Goal: Task Accomplishment & Management: Use online tool/utility

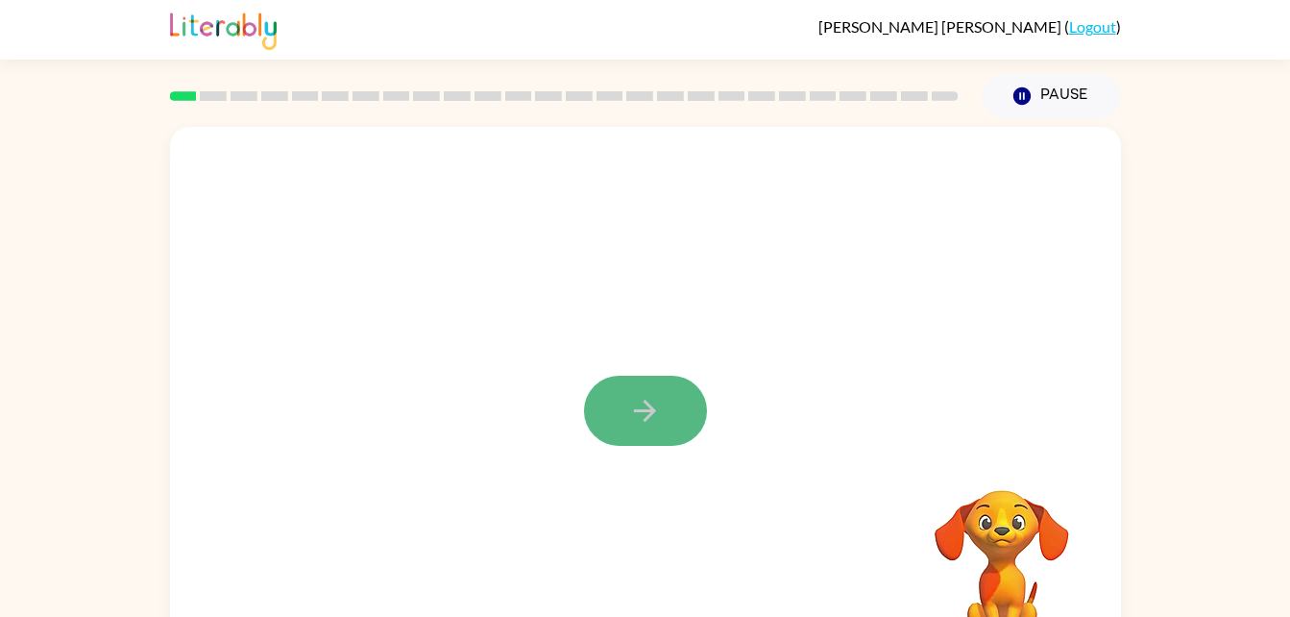
click at [651, 425] on icon "button" at bounding box center [645, 411] width 34 height 34
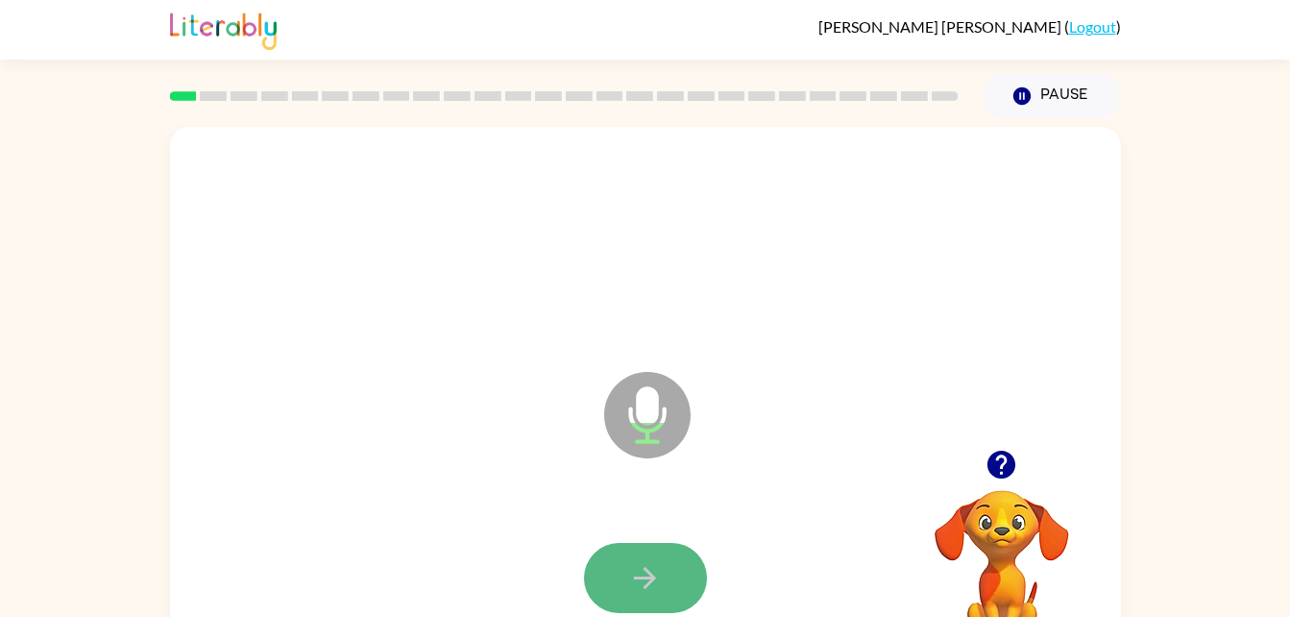
click at [641, 567] on icon "button" at bounding box center [645, 578] width 34 height 34
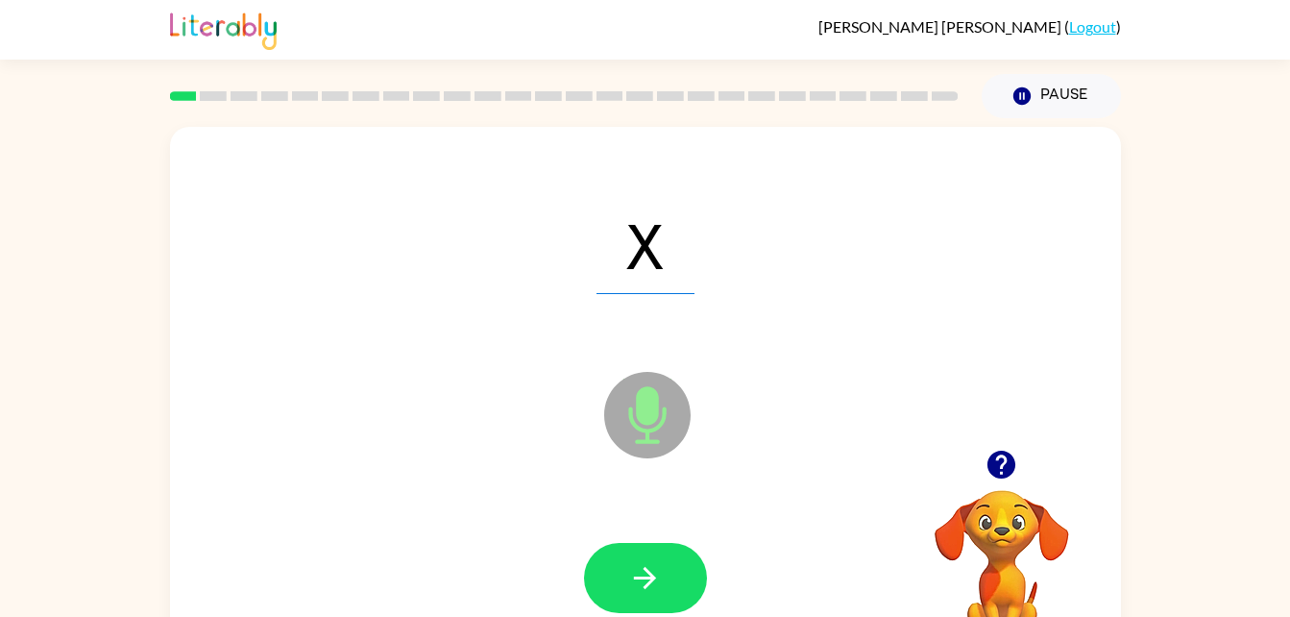
click at [641, 567] on icon "button" at bounding box center [645, 578] width 34 height 34
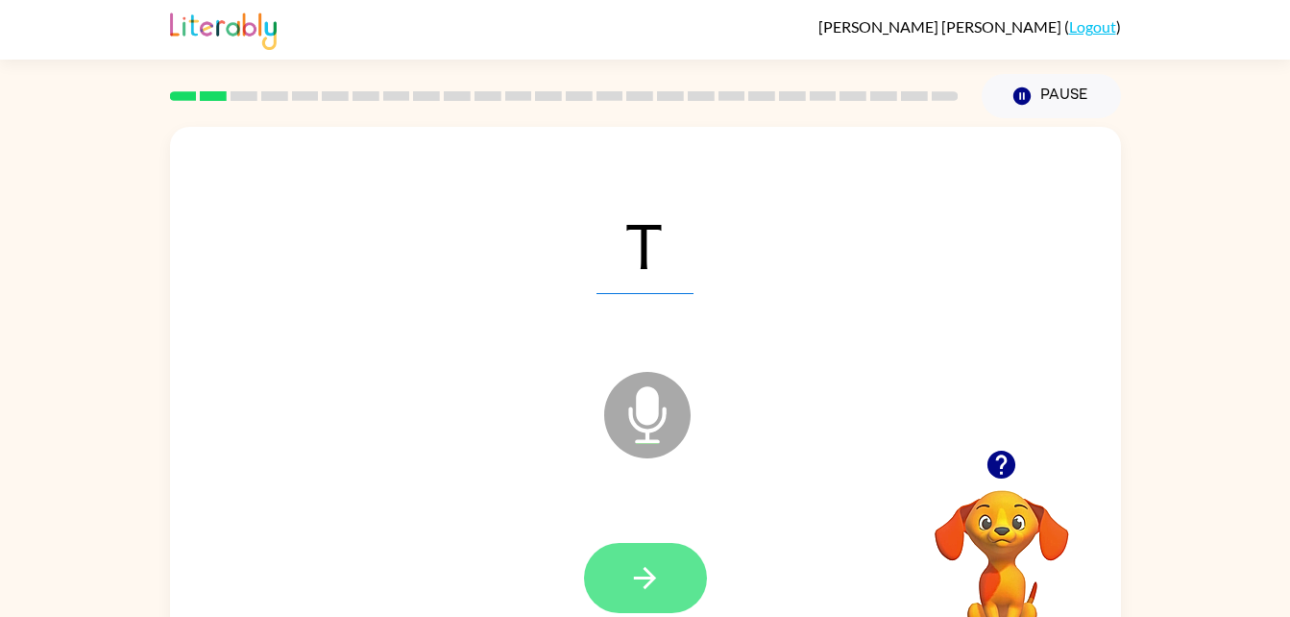
click at [676, 599] on button "button" at bounding box center [645, 578] width 123 height 70
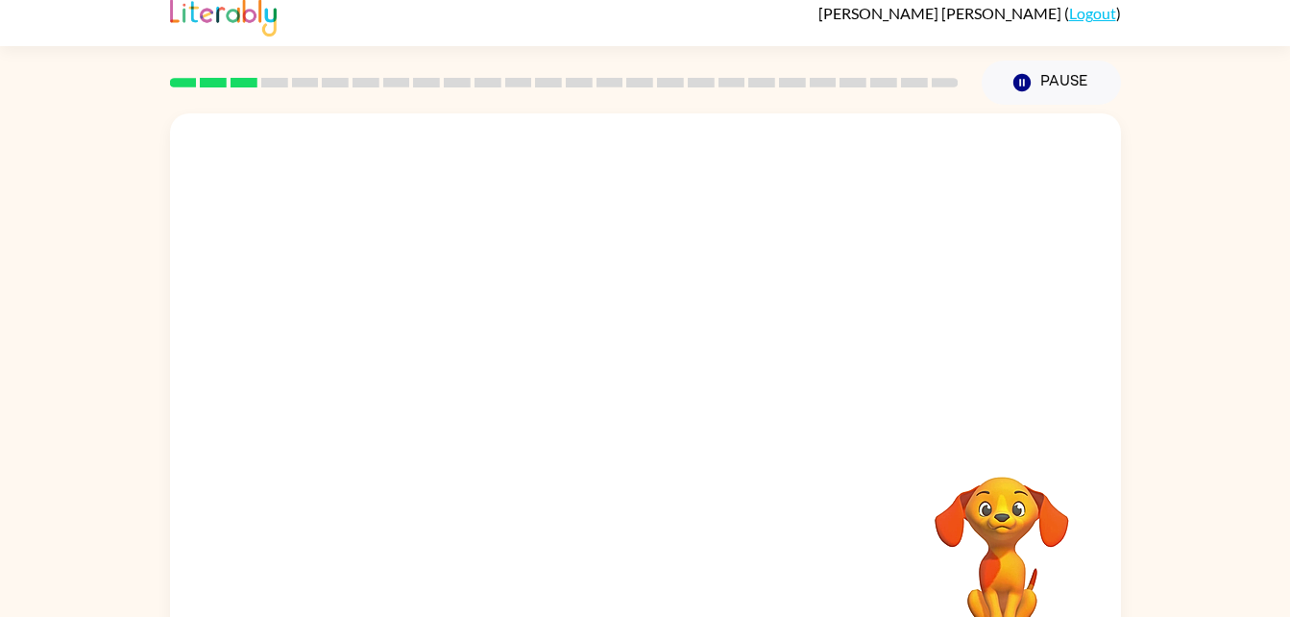
scroll to position [15, 0]
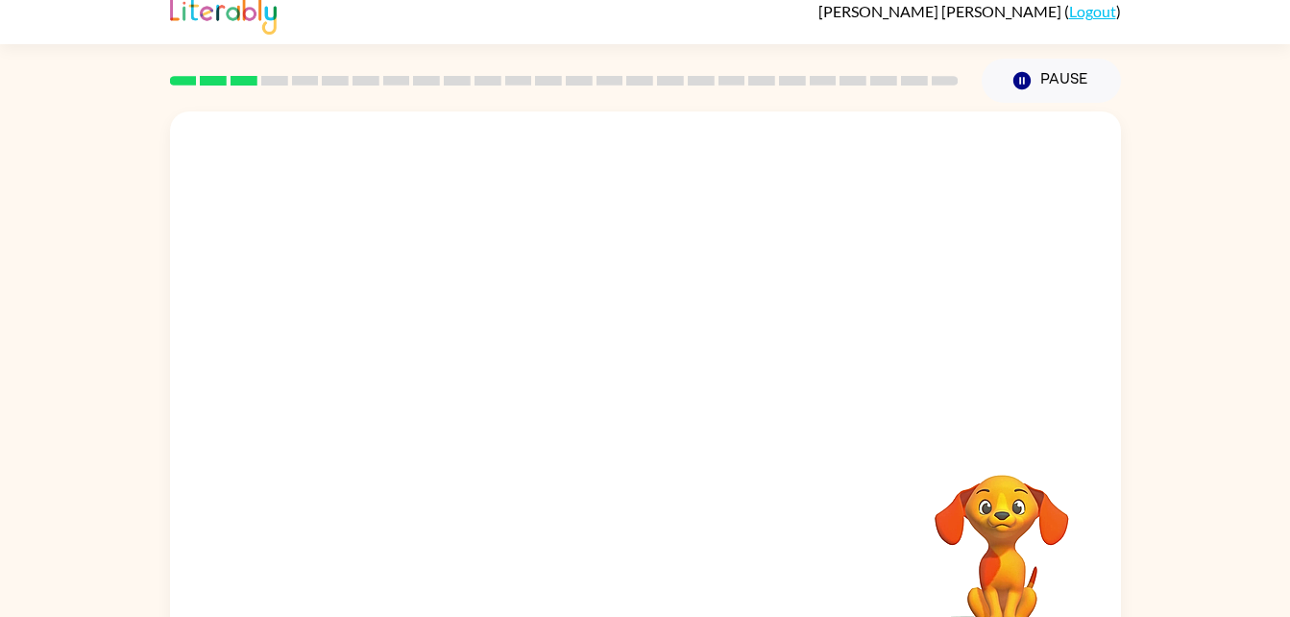
click at [678, 492] on div "Your browser must support playing .mp4 files to use Literably. Please try using…" at bounding box center [645, 385] width 951 height 549
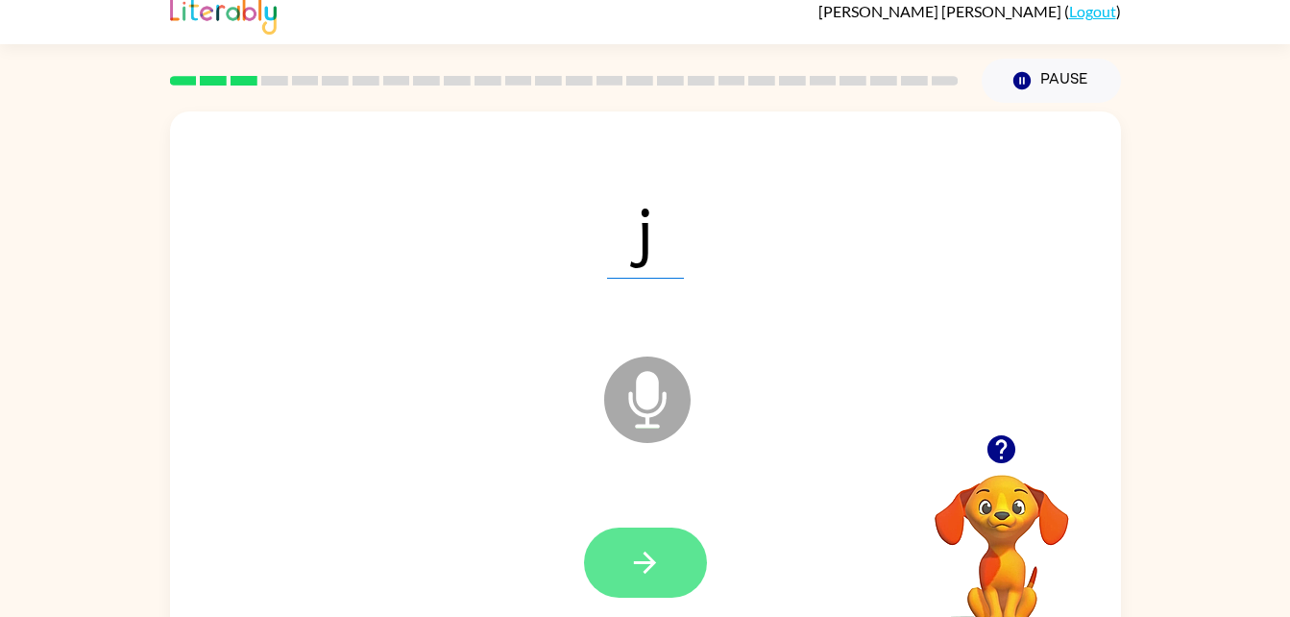
click at [643, 571] on icon "button" at bounding box center [645, 563] width 34 height 34
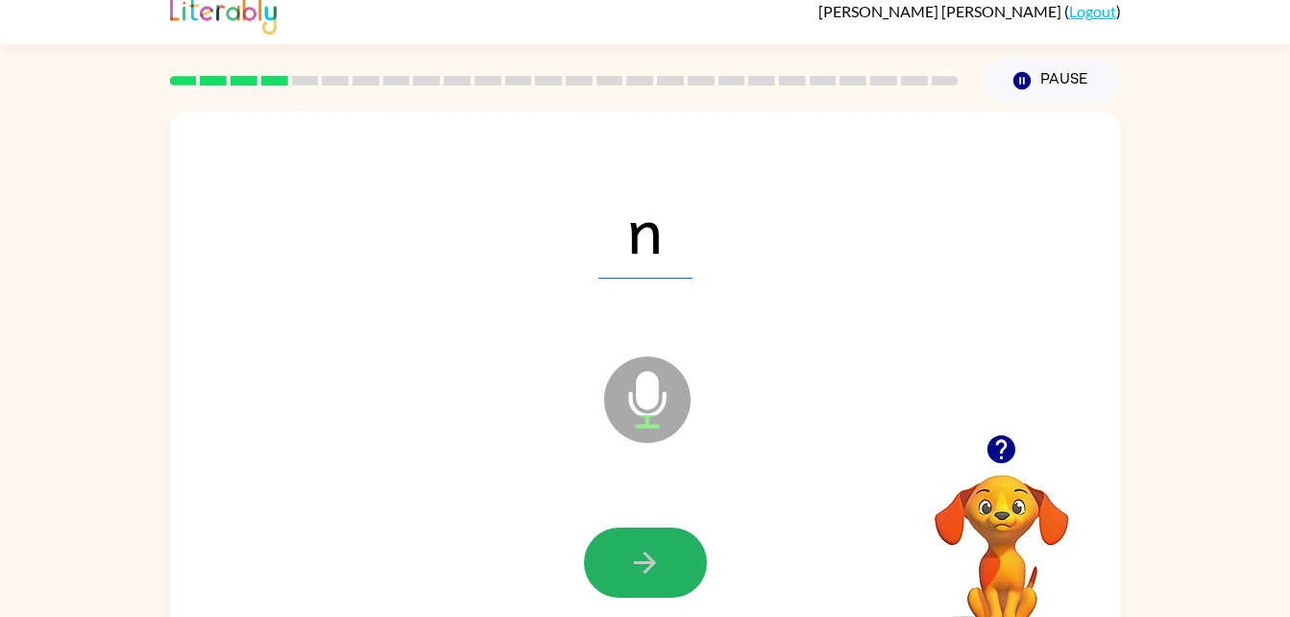
click at [643, 571] on icon "button" at bounding box center [645, 563] width 34 height 34
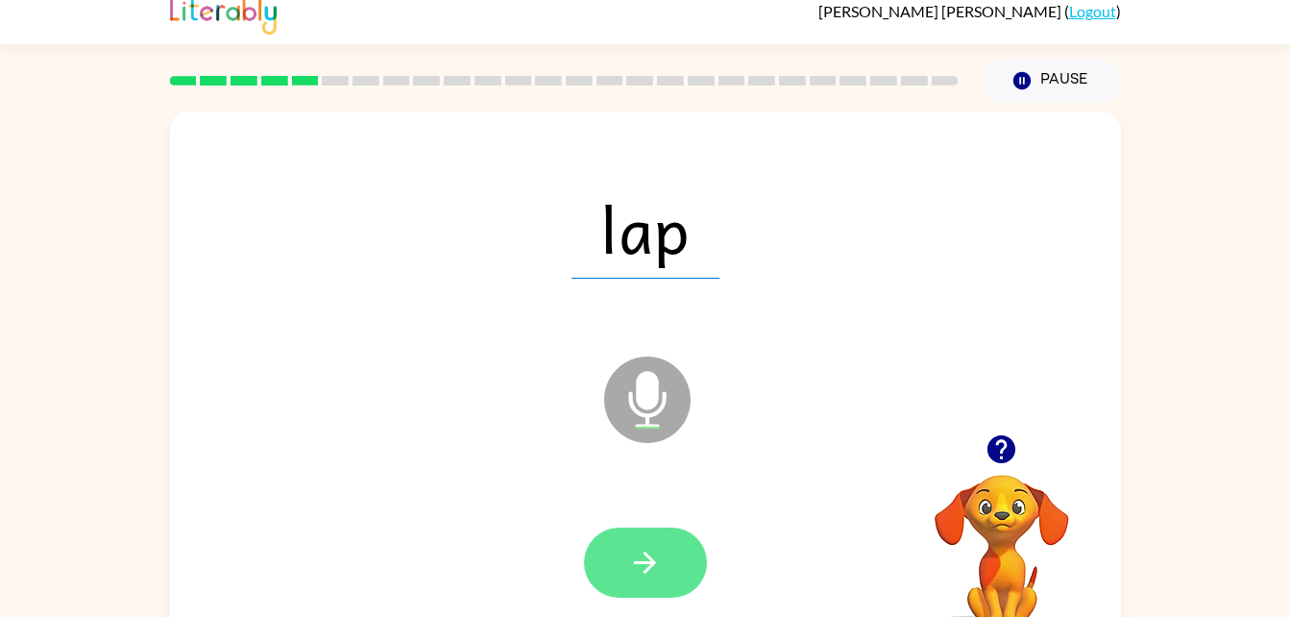
click at [654, 544] on button "button" at bounding box center [645, 563] width 123 height 70
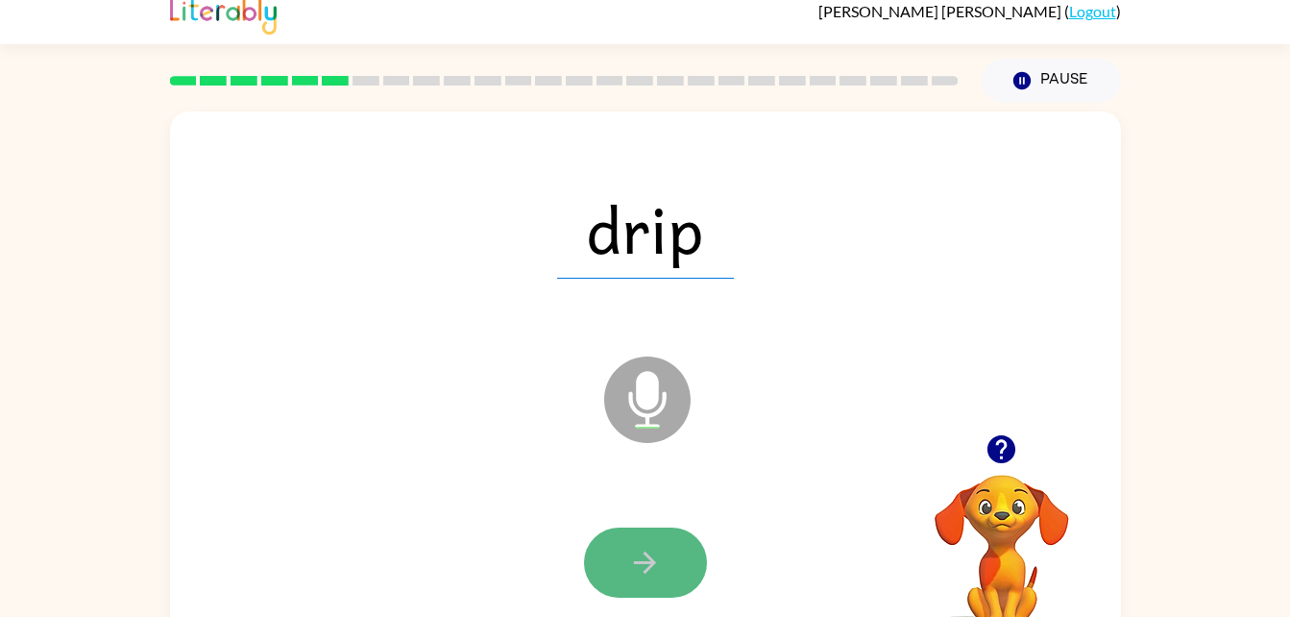
click at [629, 577] on icon "button" at bounding box center [645, 563] width 34 height 34
click at [653, 551] on icon "button" at bounding box center [645, 563] width 34 height 34
click at [654, 569] on icon "button" at bounding box center [645, 563] width 34 height 34
drag, startPoint x: 524, startPoint y: 362, endPoint x: 649, endPoint y: 544, distance: 220.4
click at [649, 544] on button "button" at bounding box center [645, 563] width 123 height 70
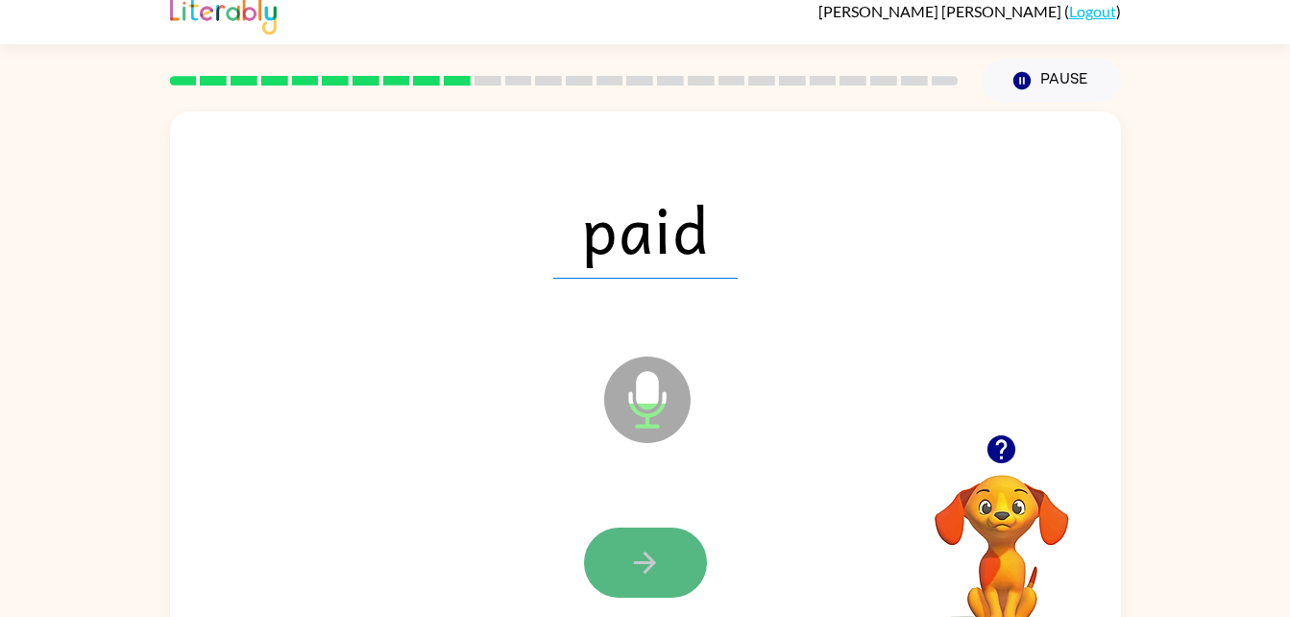
click at [603, 553] on button "button" at bounding box center [645, 563] width 123 height 70
click at [652, 557] on icon "button" at bounding box center [645, 563] width 34 height 34
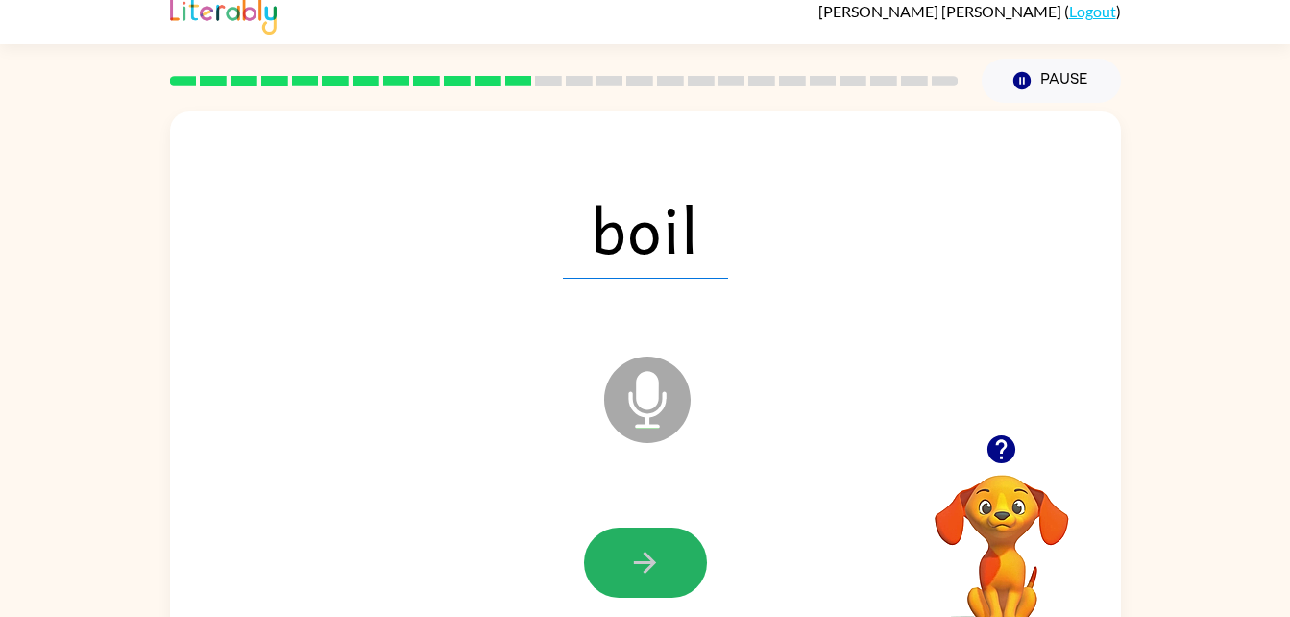
click at [664, 542] on button "button" at bounding box center [645, 563] width 123 height 70
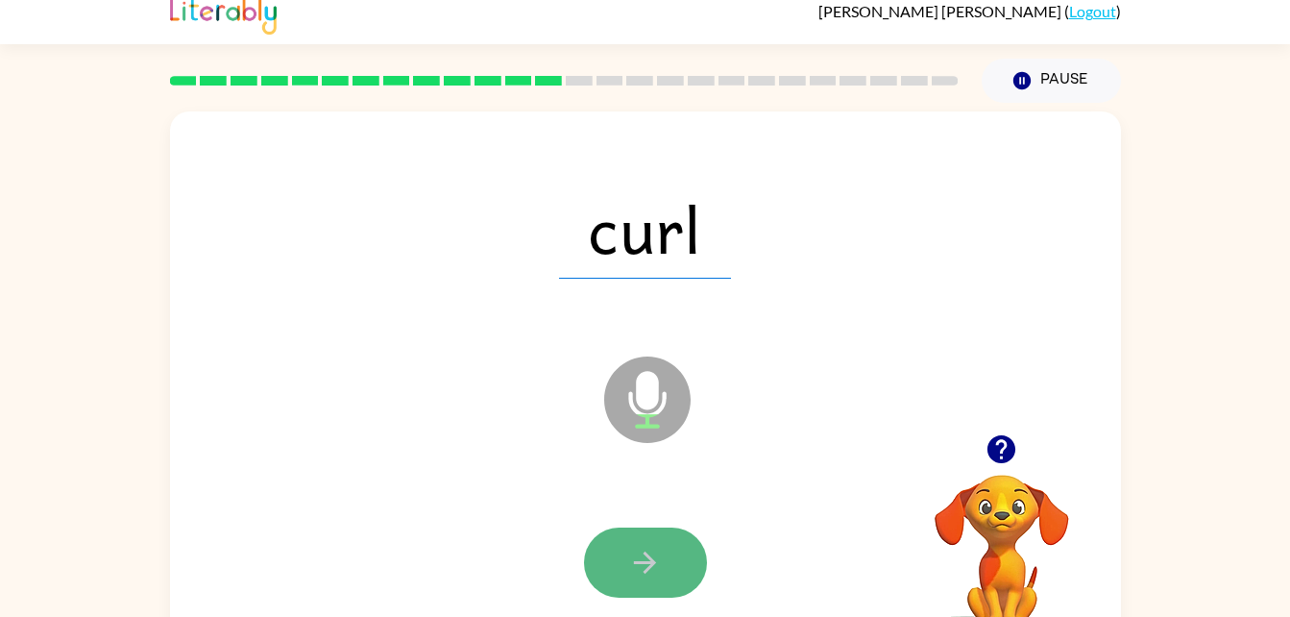
click at [626, 537] on button "button" at bounding box center [645, 563] width 123 height 70
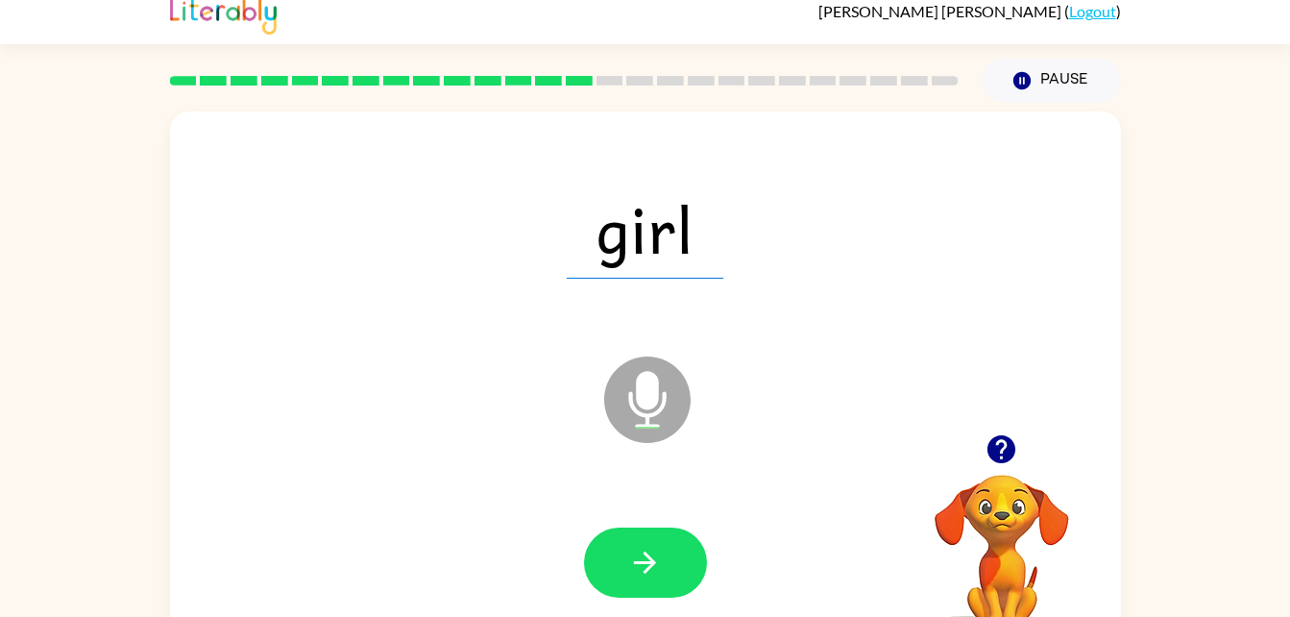
click at [611, 252] on span "girl" at bounding box center [645, 229] width 157 height 100
click at [611, 228] on span "girl" at bounding box center [645, 229] width 157 height 100
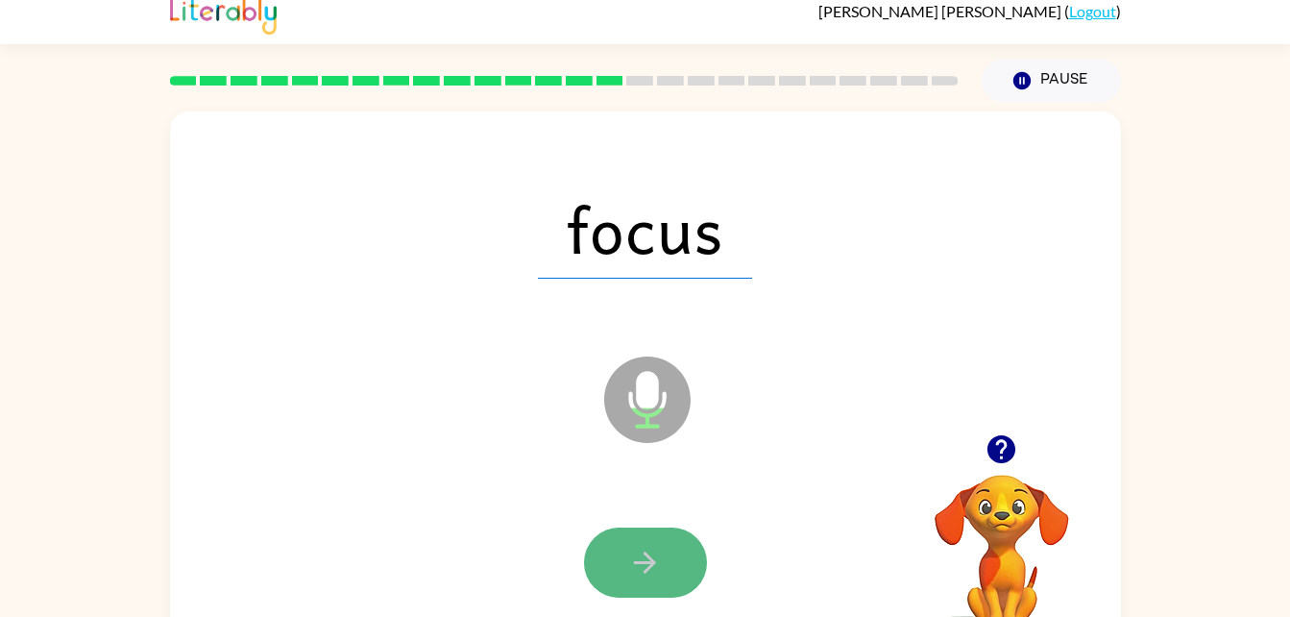
click at [619, 559] on button "button" at bounding box center [645, 563] width 123 height 70
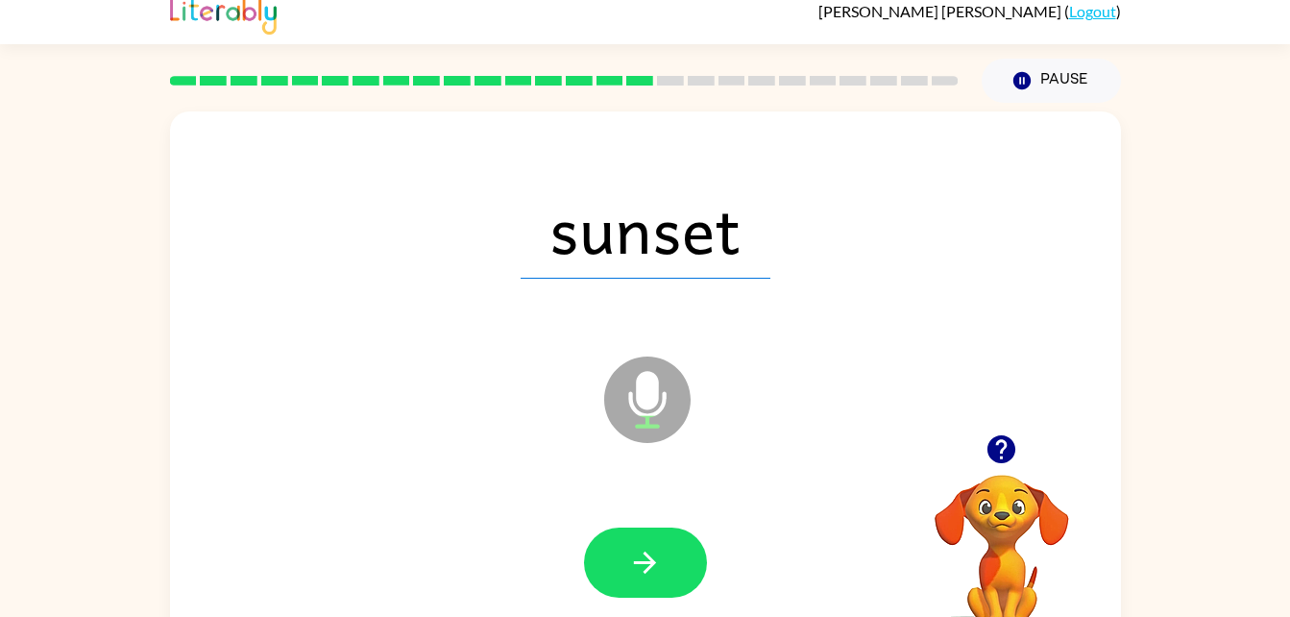
click at [793, 396] on icon "Microphone The Microphone is here when it is your turn to talk" at bounding box center [744, 424] width 288 height 144
click at [653, 584] on button "button" at bounding box center [645, 563] width 123 height 70
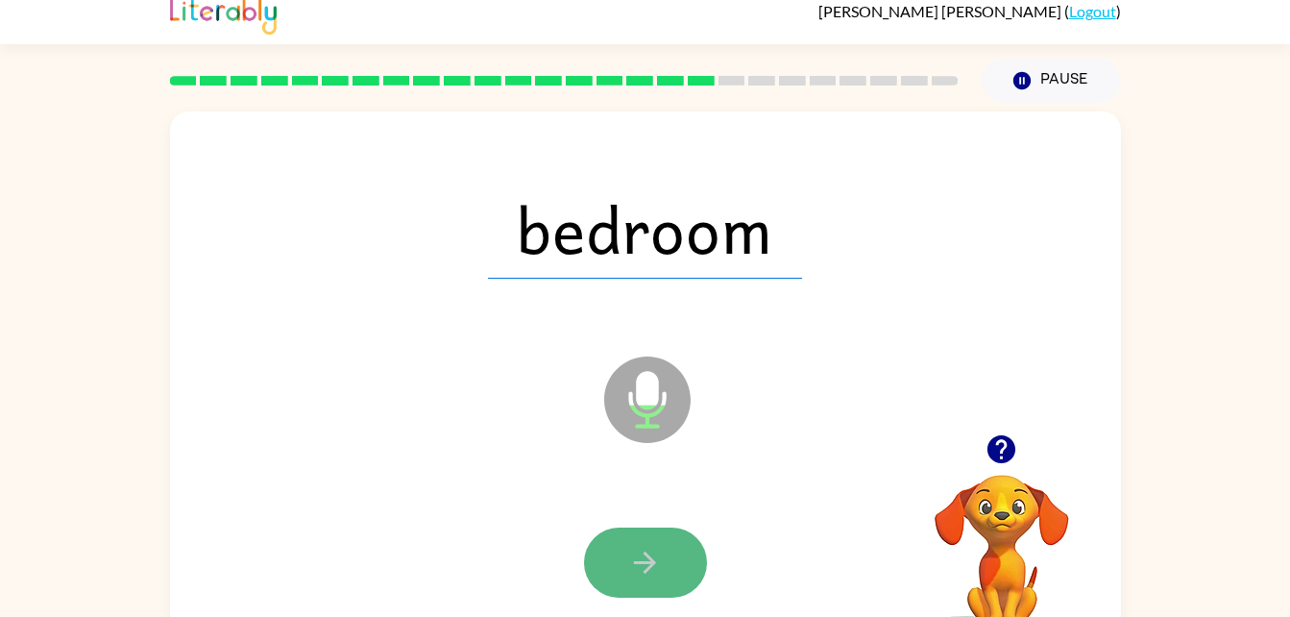
click at [638, 566] on icon "button" at bounding box center [645, 563] width 34 height 34
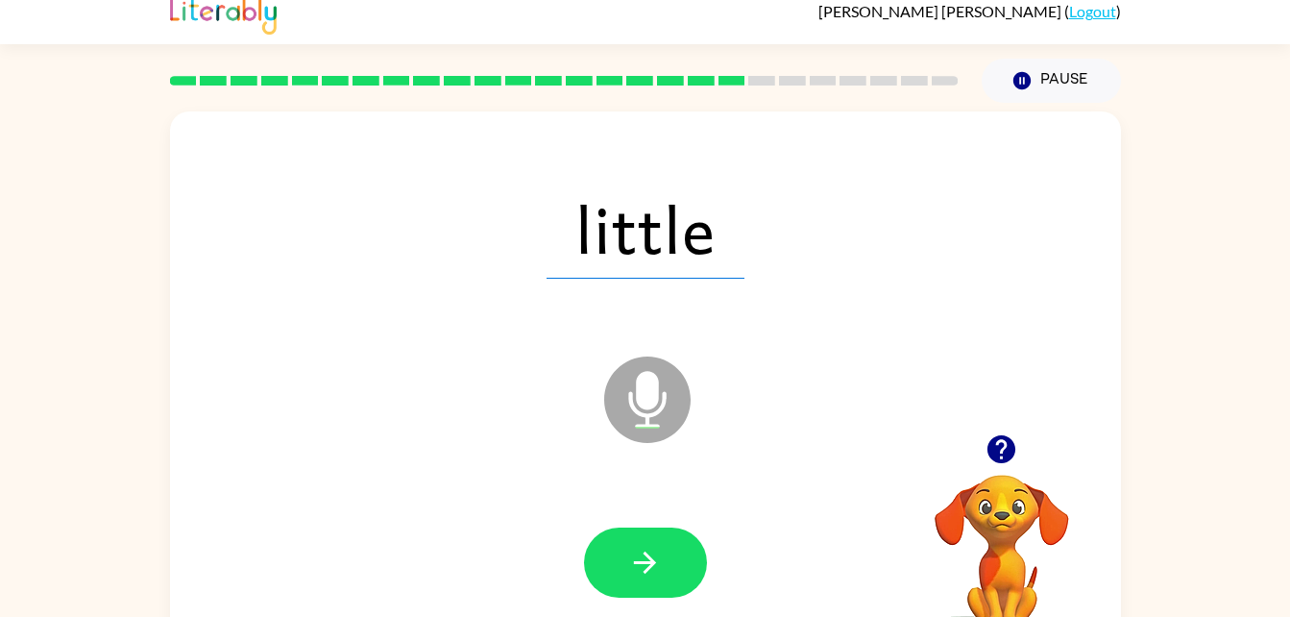
click at [800, 408] on icon "Microphone The Microphone is here when it is your turn to talk" at bounding box center [744, 424] width 288 height 144
click at [621, 548] on button "button" at bounding box center [645, 563] width 123 height 70
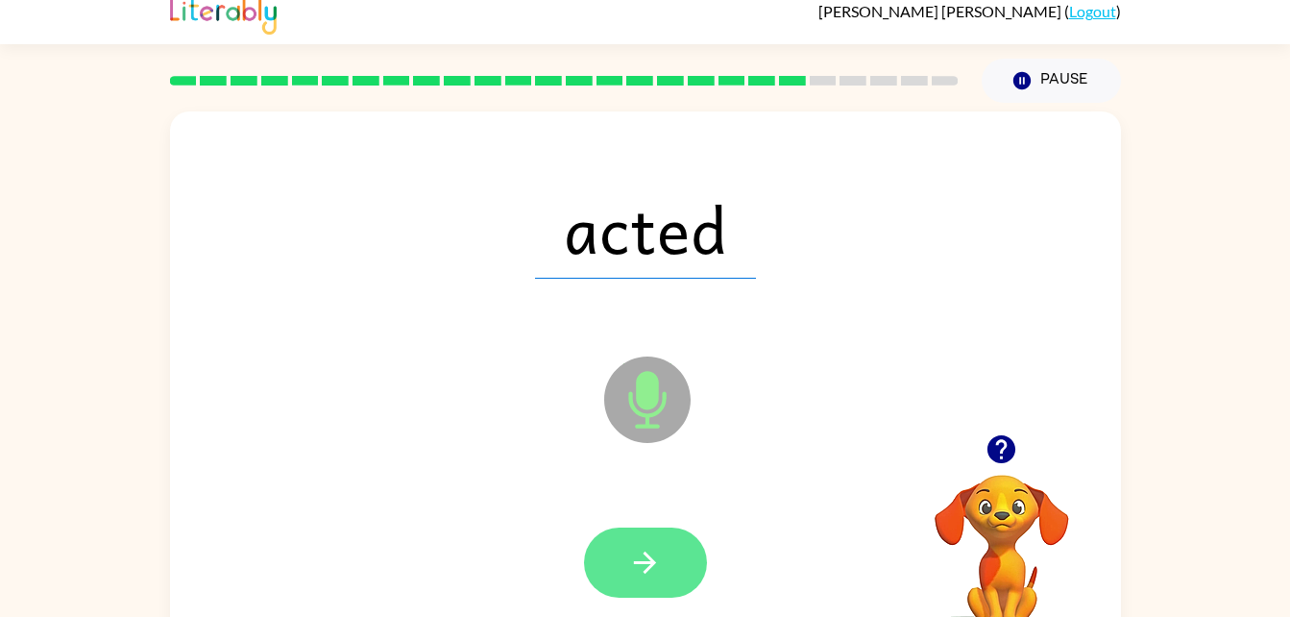
click at [616, 546] on button "button" at bounding box center [645, 563] width 123 height 70
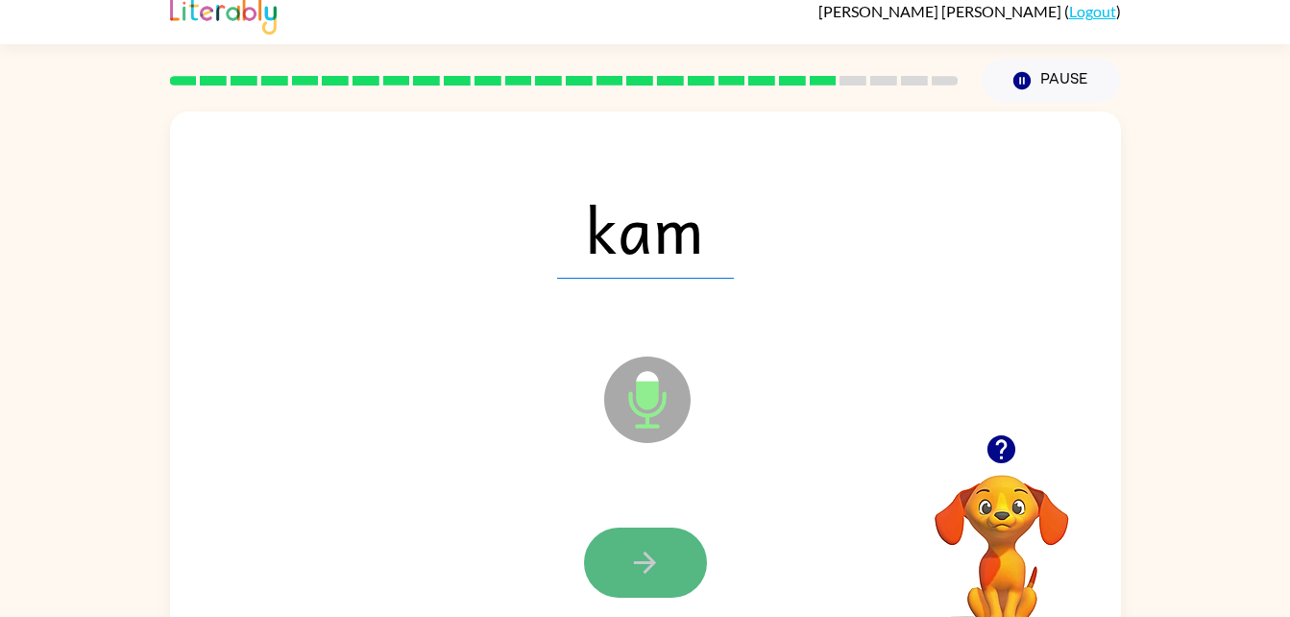
click at [644, 539] on button "button" at bounding box center [645, 563] width 123 height 70
click at [600, 558] on button "button" at bounding box center [645, 563] width 123 height 70
click at [632, 565] on icon "button" at bounding box center [645, 563] width 34 height 34
click at [632, 566] on icon "button" at bounding box center [645, 563] width 34 height 34
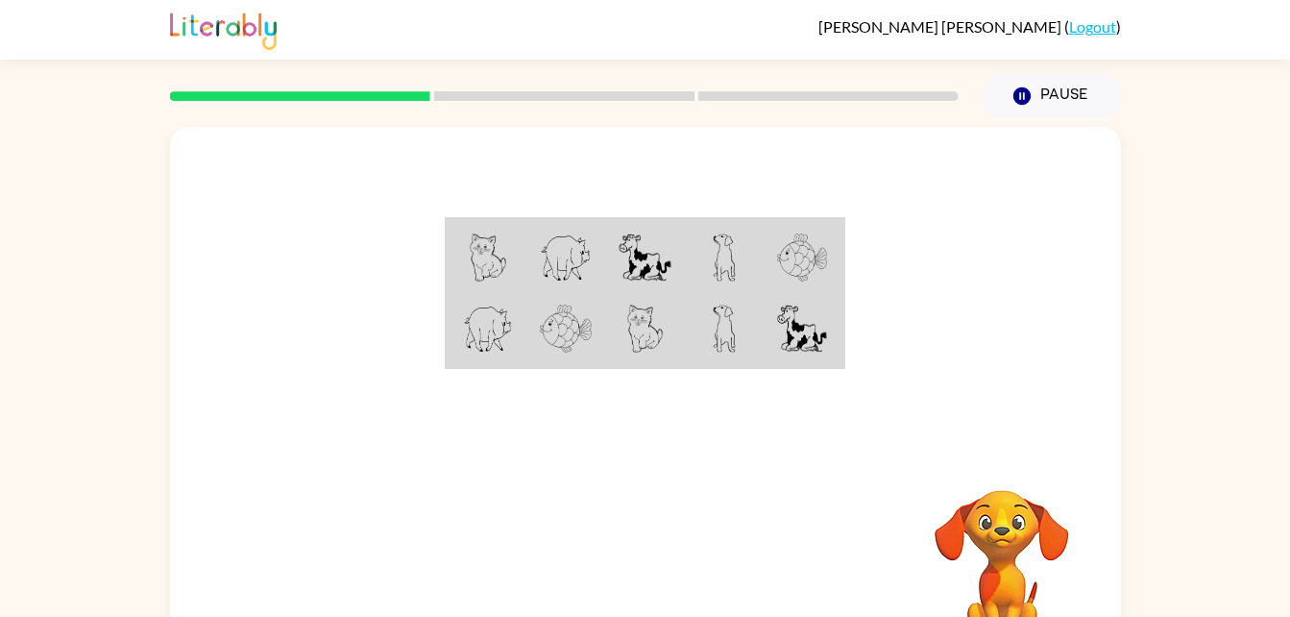
click at [679, 262] on td at bounding box center [644, 257] width 79 height 74
click at [661, 263] on img at bounding box center [645, 257] width 52 height 48
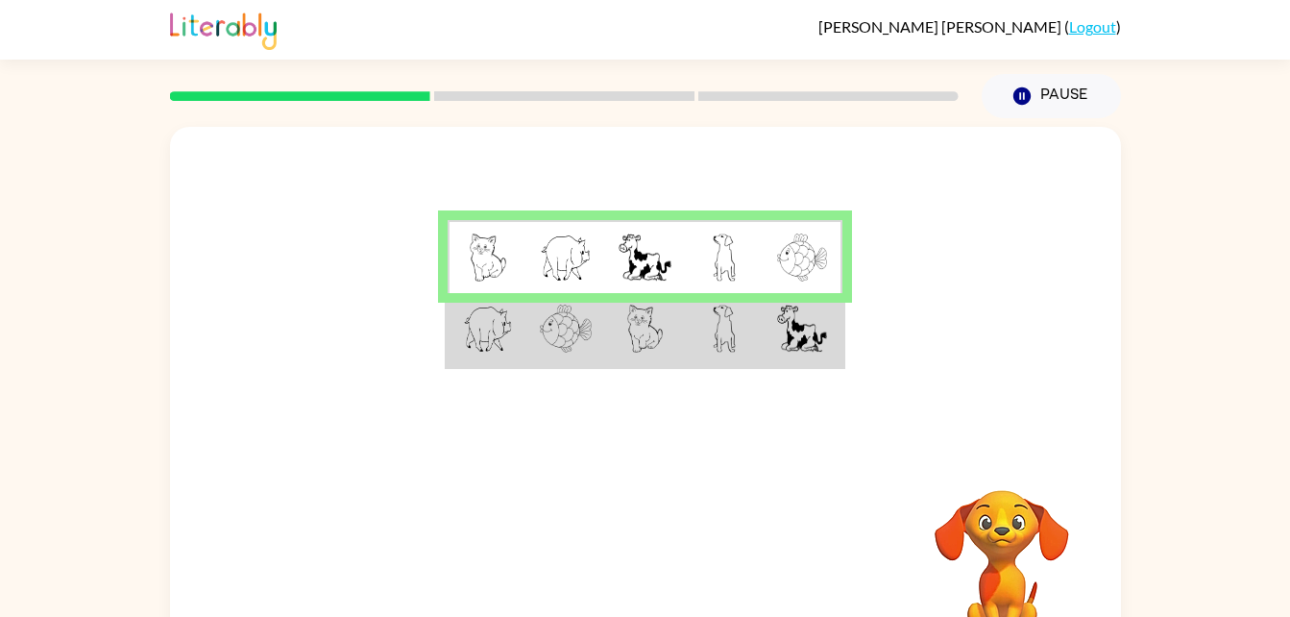
click at [852, 549] on div "Your browser must support playing .mp4 files to use Literably. Please try using…" at bounding box center [645, 567] width 951 height 216
click at [818, 278] on img at bounding box center [802, 257] width 50 height 48
click at [690, 244] on td at bounding box center [724, 257] width 79 height 74
click at [681, 340] on td at bounding box center [644, 330] width 79 height 74
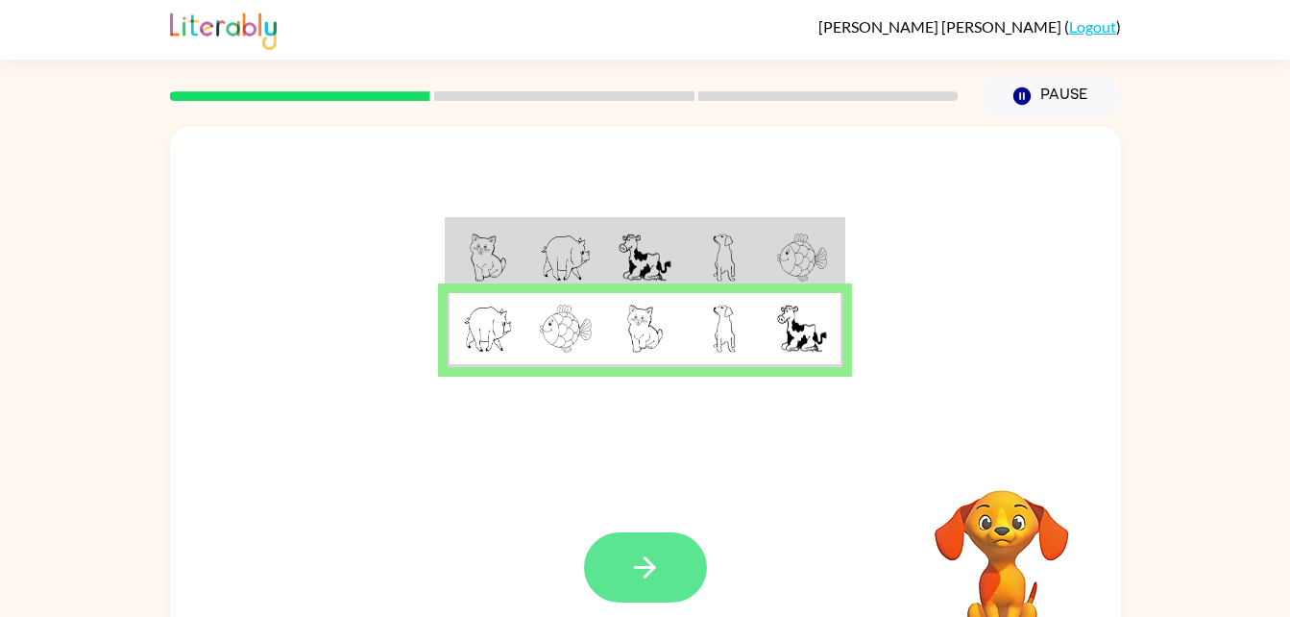
drag, startPoint x: 634, startPoint y: 574, endPoint x: 597, endPoint y: 564, distance: 38.7
click at [597, 564] on button "button" at bounding box center [645, 567] width 123 height 70
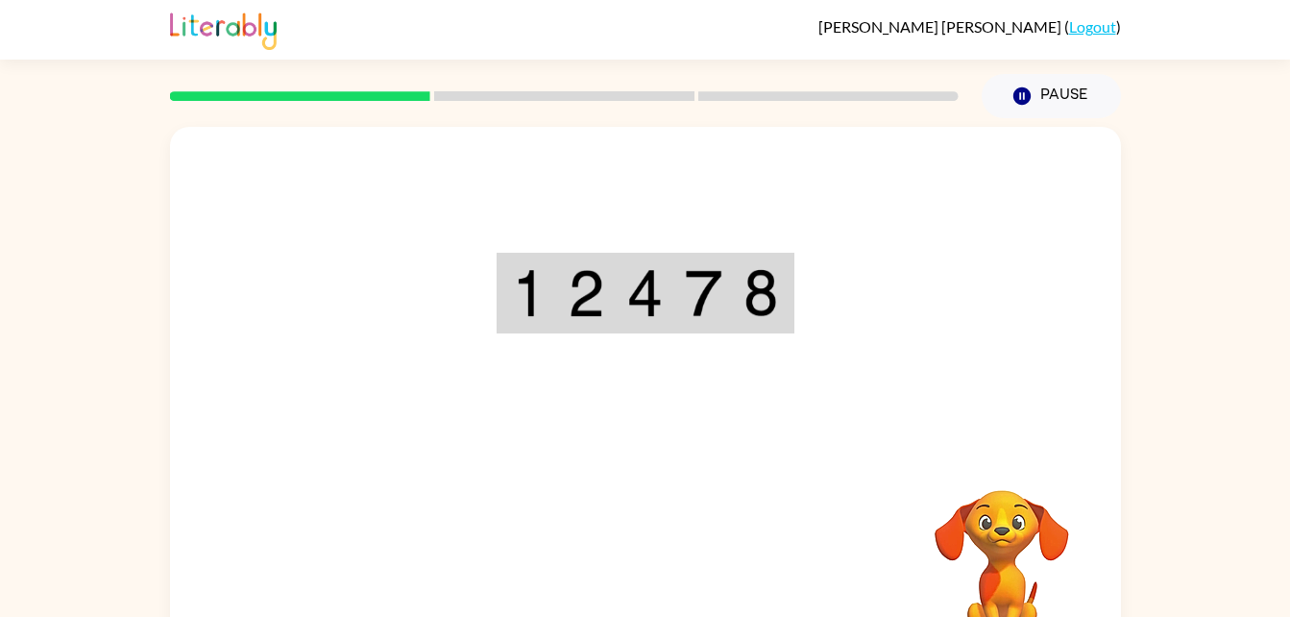
click at [601, 482] on div "Your browser must support playing .mp4 files to use Literably. Please try using…" at bounding box center [645, 401] width 951 height 549
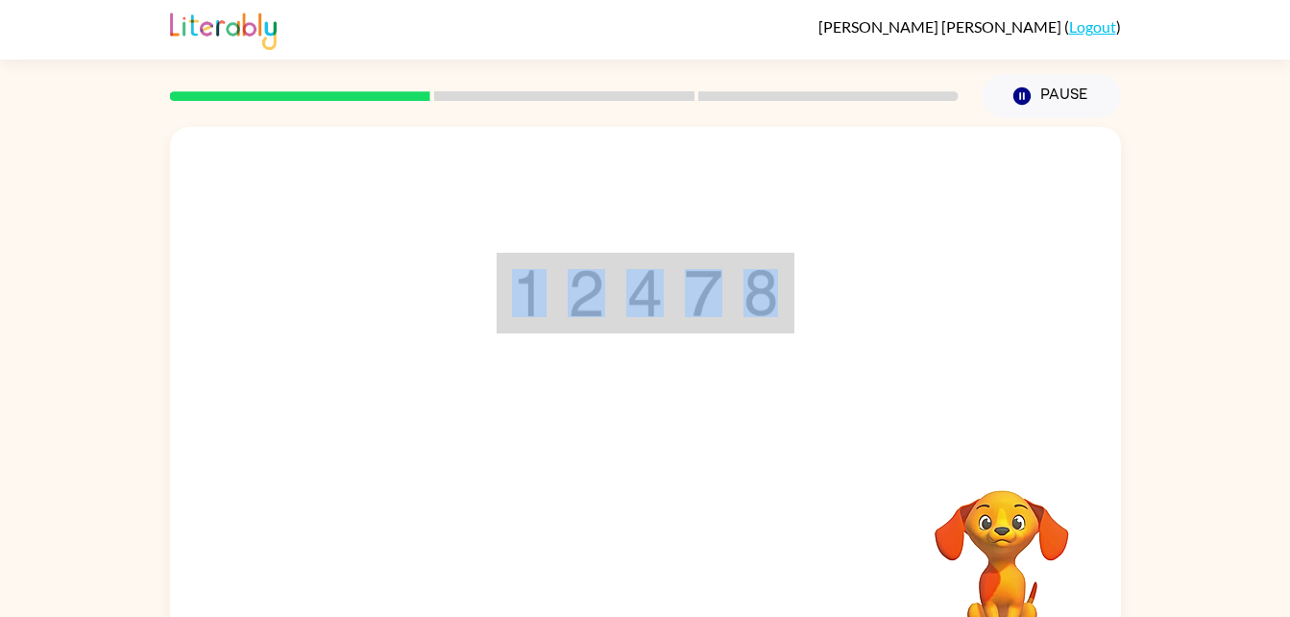
click at [601, 482] on div "Your browser must support playing .mp4 files to use Literably. Please try using…" at bounding box center [645, 401] width 951 height 549
drag, startPoint x: 601, startPoint y: 482, endPoint x: 522, endPoint y: 451, distance: 84.9
click at [522, 451] on div "Your browser must support playing .mp4 files to use Literably. Please try using…" at bounding box center [645, 401] width 951 height 549
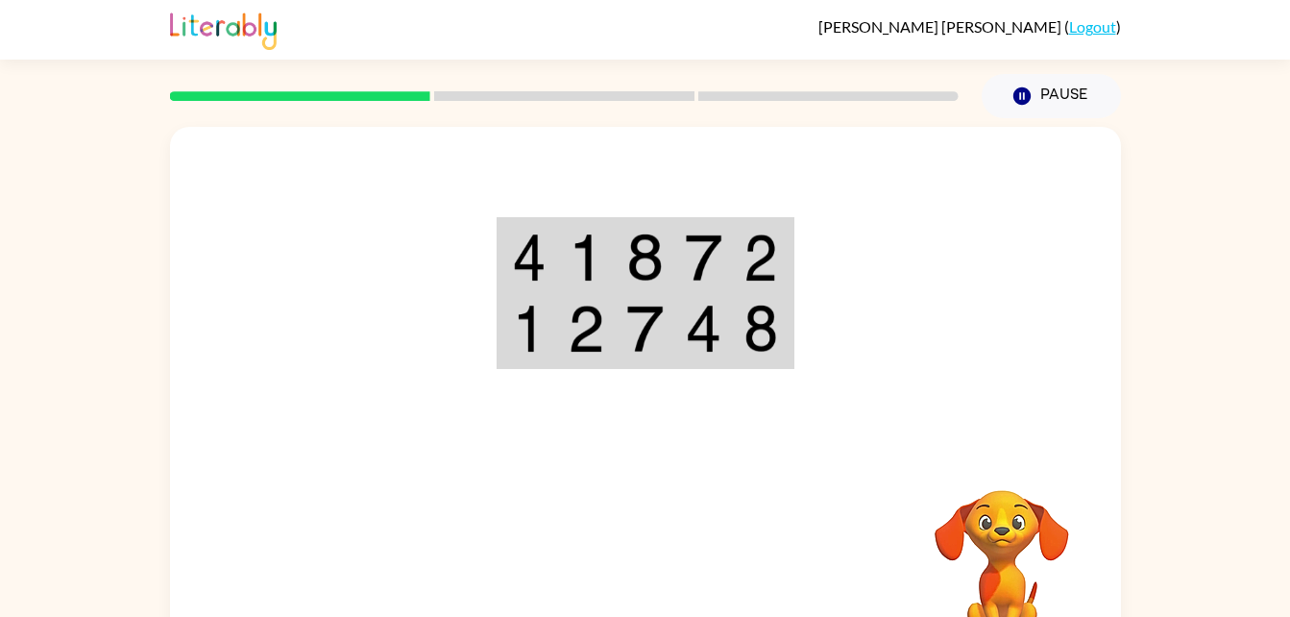
scroll to position [59, 0]
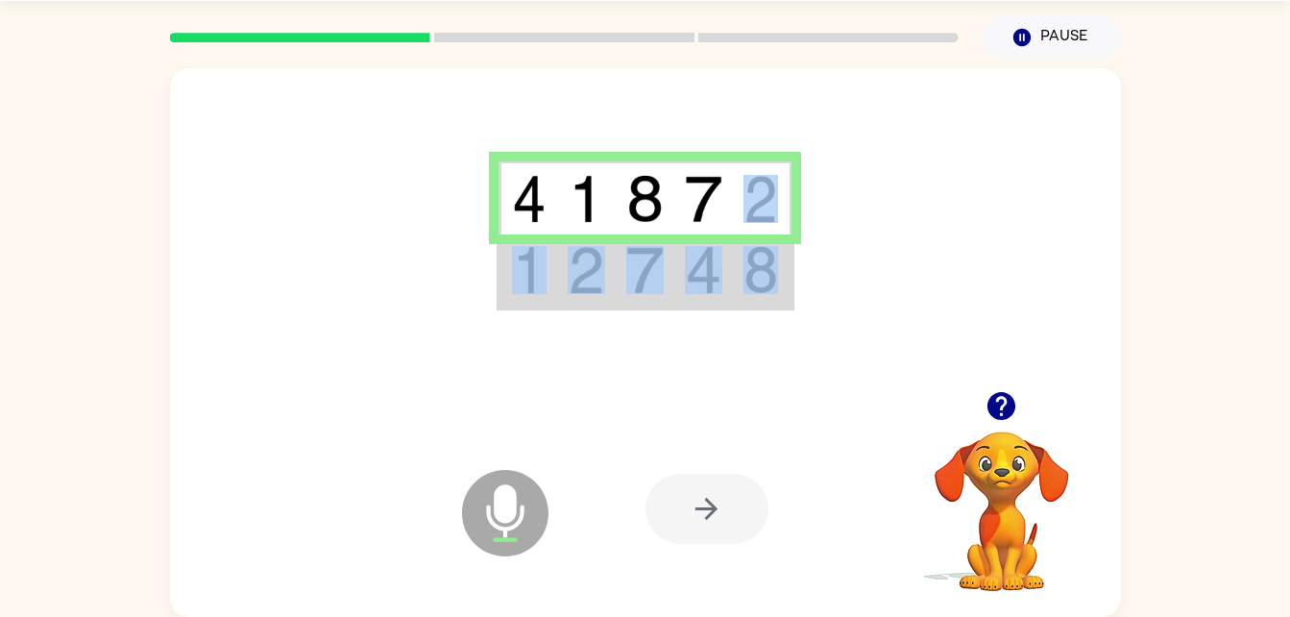
drag, startPoint x: 738, startPoint y: 175, endPoint x: 740, endPoint y: 252, distance: 76.9
click at [740, 252] on tbody at bounding box center [645, 234] width 293 height 147
drag, startPoint x: 740, startPoint y: 252, endPoint x: 744, endPoint y: 270, distance: 18.7
click at [744, 270] on img at bounding box center [761, 270] width 35 height 48
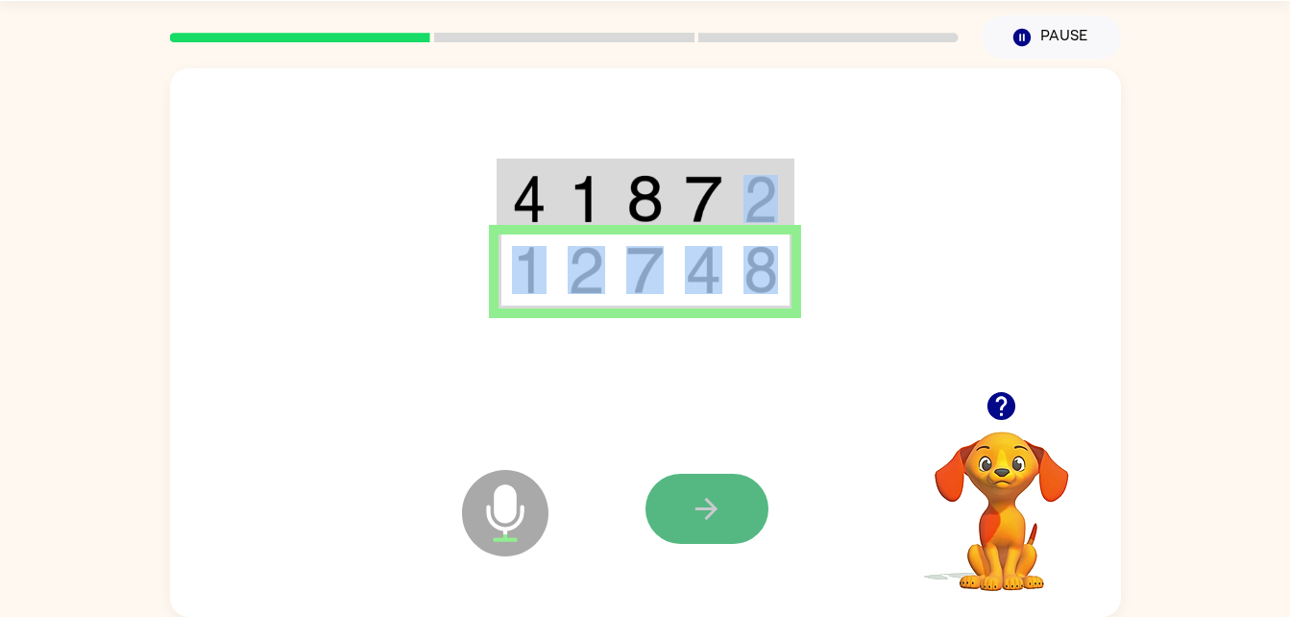
click at [734, 543] on button "button" at bounding box center [707, 509] width 123 height 70
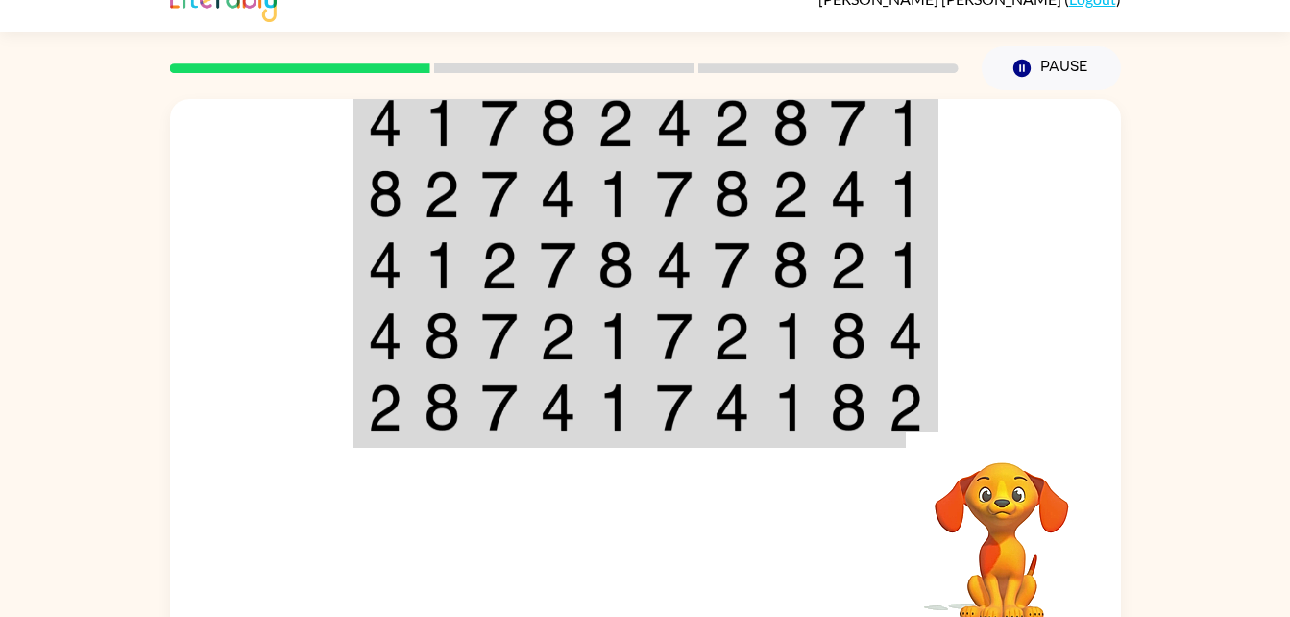
scroll to position [27, 0]
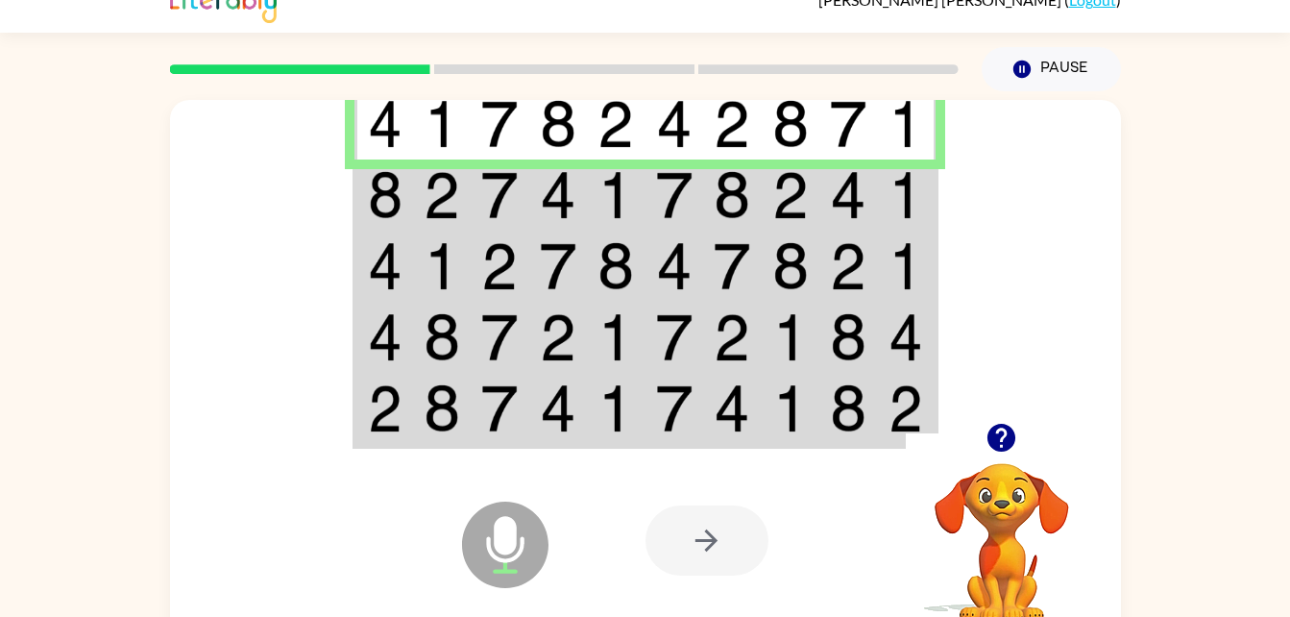
click at [627, 199] on img at bounding box center [616, 195] width 37 height 48
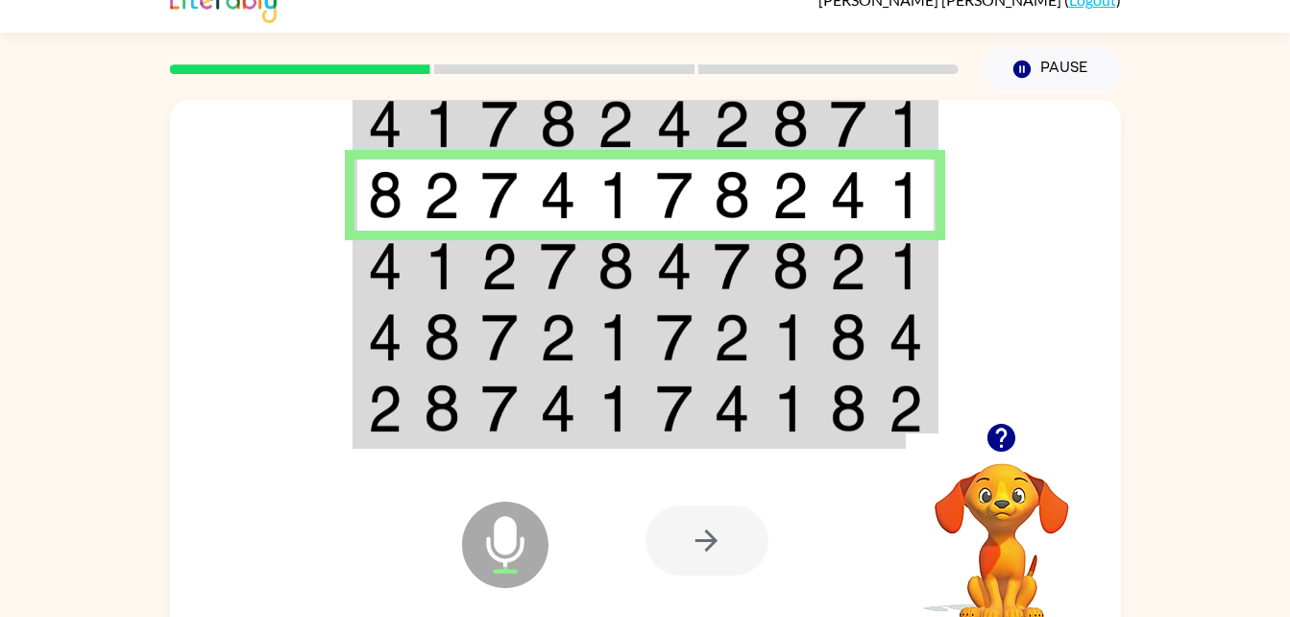
click at [559, 291] on td at bounding box center [558, 266] width 59 height 71
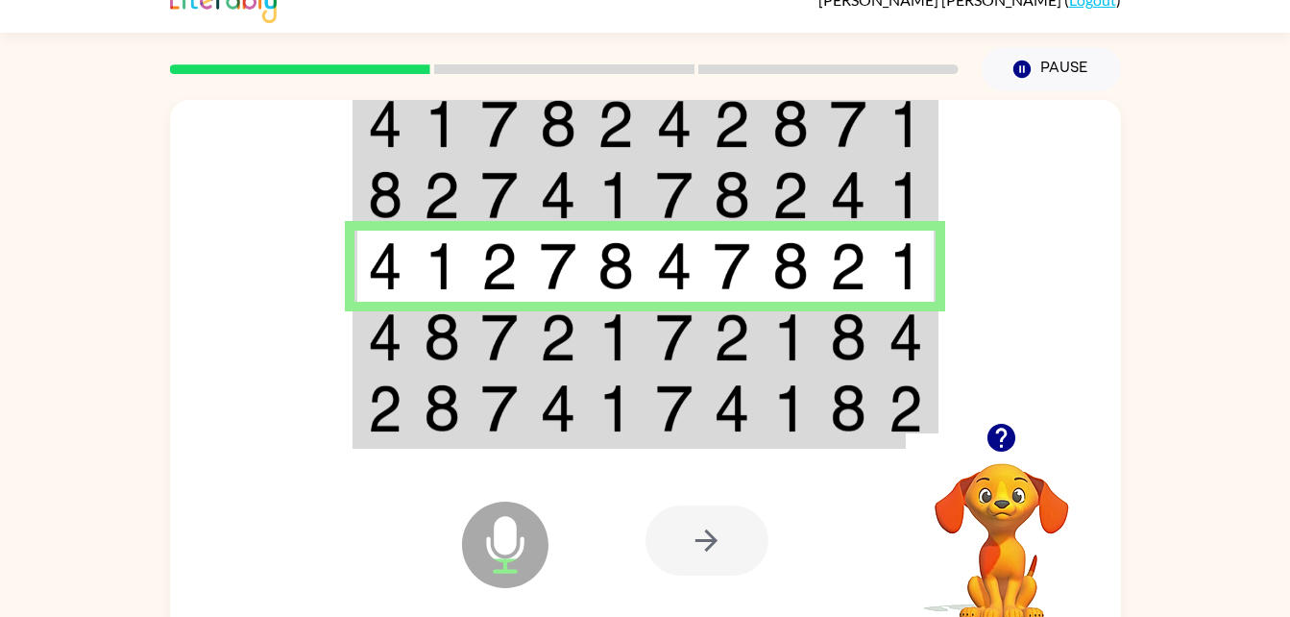
click at [636, 500] on icon "Microphone The Microphone is here when it is your turn to talk" at bounding box center [601, 569] width 288 height 144
click at [597, 327] on td at bounding box center [616, 337] width 59 height 71
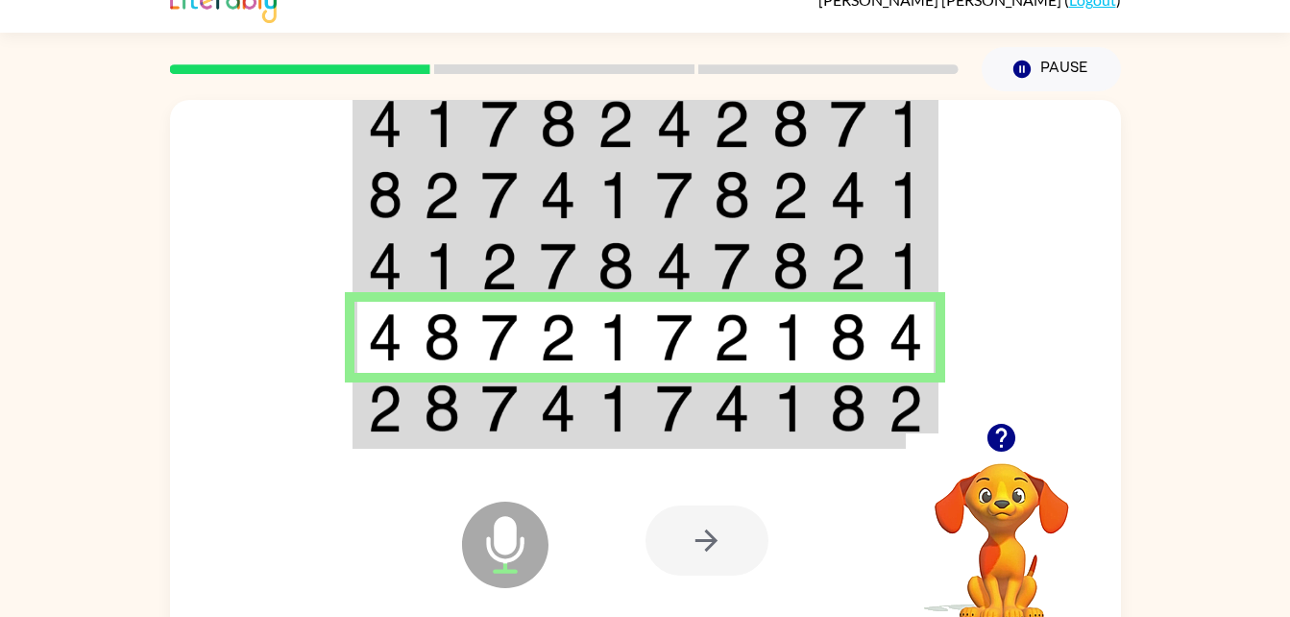
click at [500, 393] on img at bounding box center [499, 408] width 37 height 48
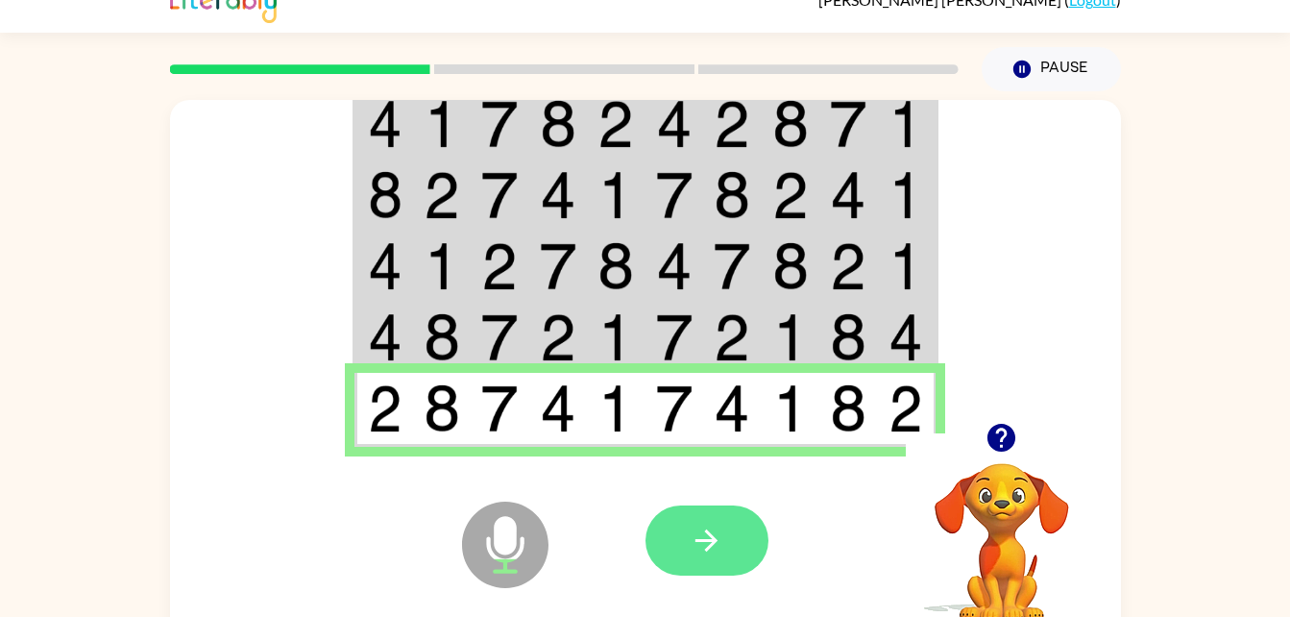
click at [721, 506] on button "button" at bounding box center [707, 540] width 123 height 70
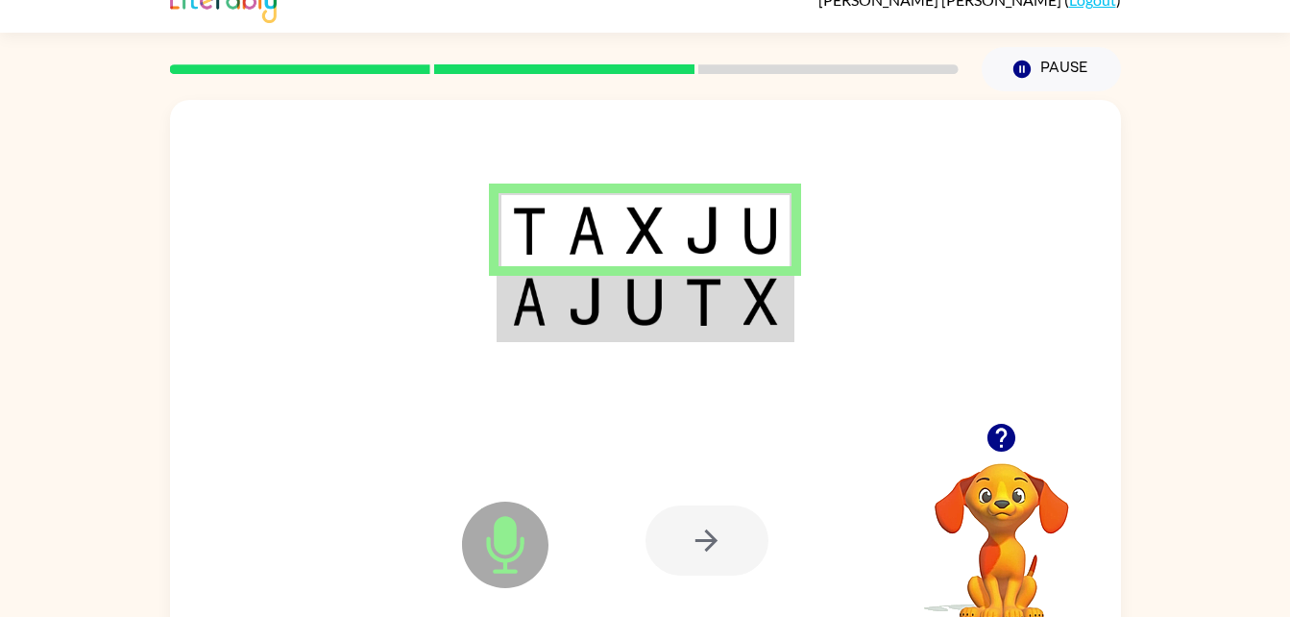
drag, startPoint x: 876, startPoint y: 490, endPoint x: 892, endPoint y: 479, distance: 18.7
click at [892, 479] on div at bounding box center [787, 540] width 283 height 216
click at [751, 332] on td at bounding box center [762, 303] width 59 height 74
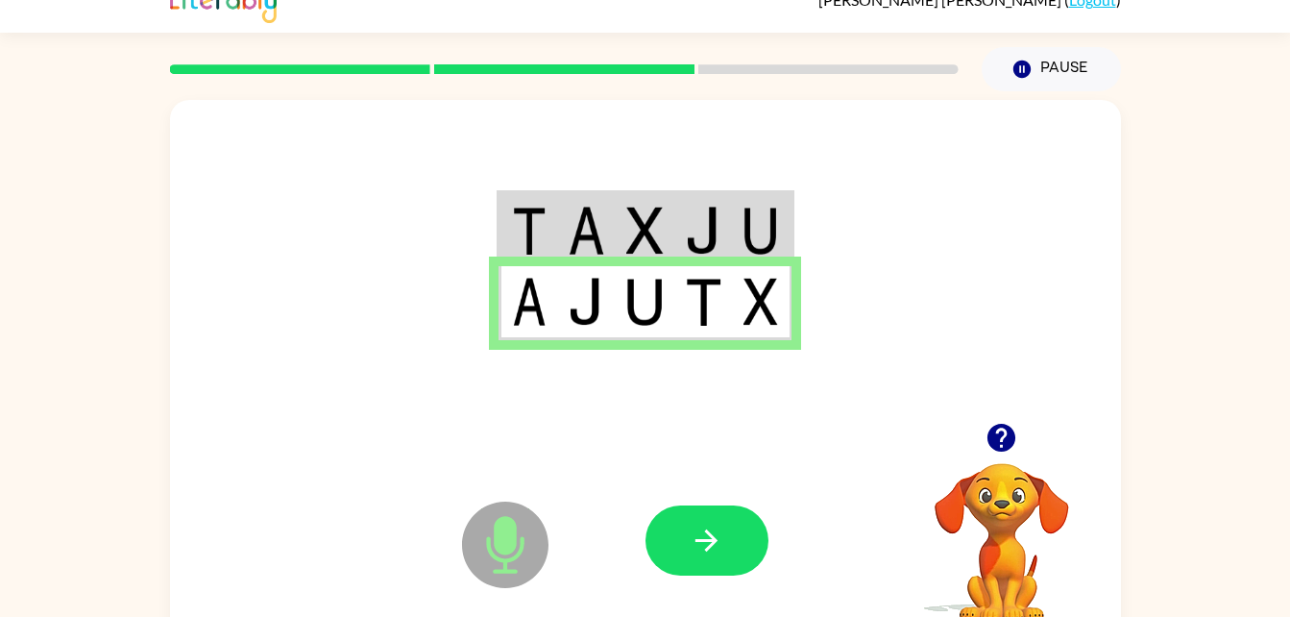
click at [697, 482] on div at bounding box center [787, 540] width 283 height 216
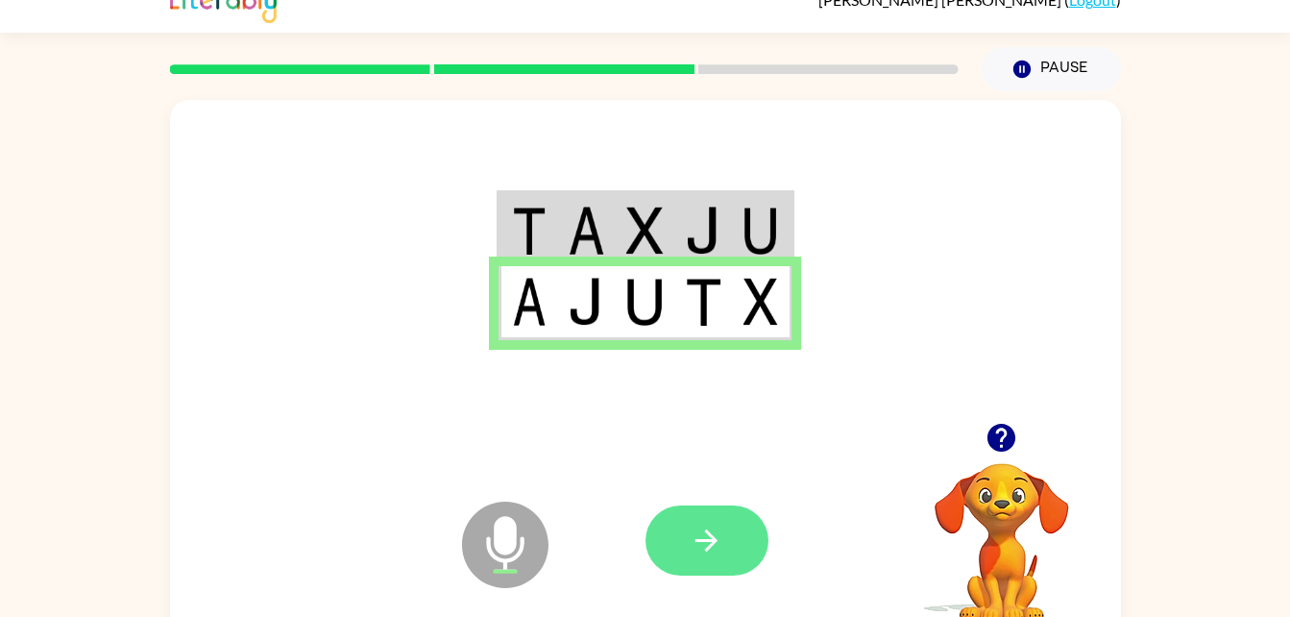
click at [710, 552] on icon "button" at bounding box center [707, 541] width 34 height 34
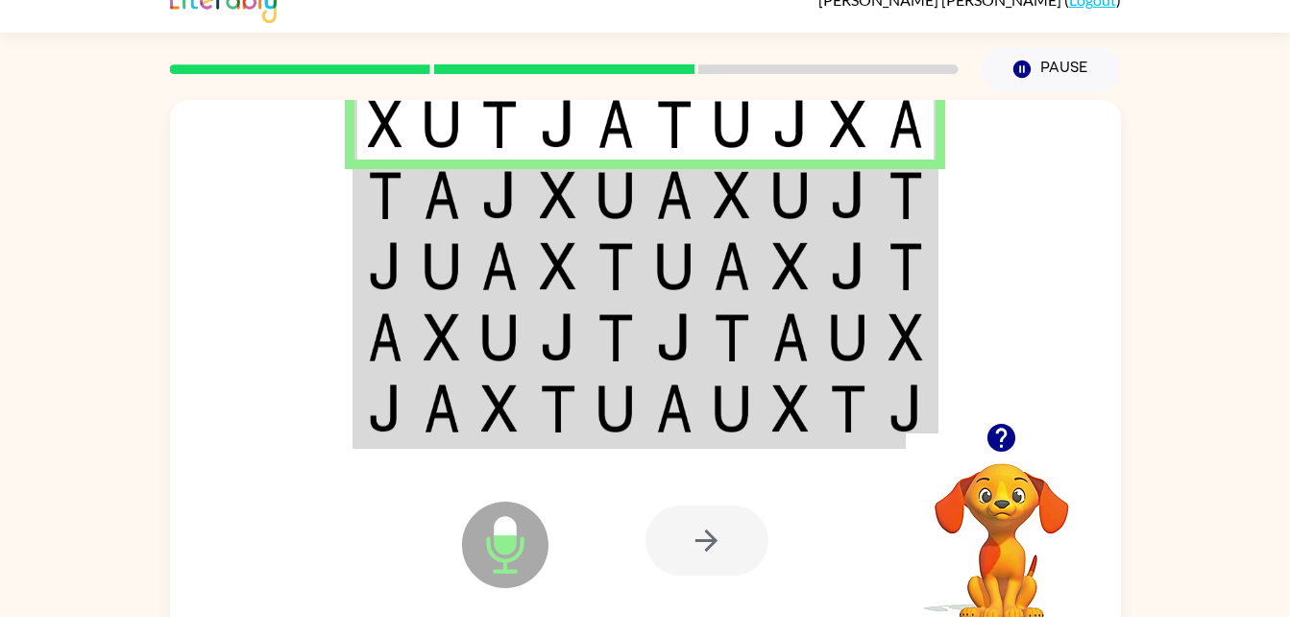
click at [541, 201] on img at bounding box center [558, 195] width 37 height 48
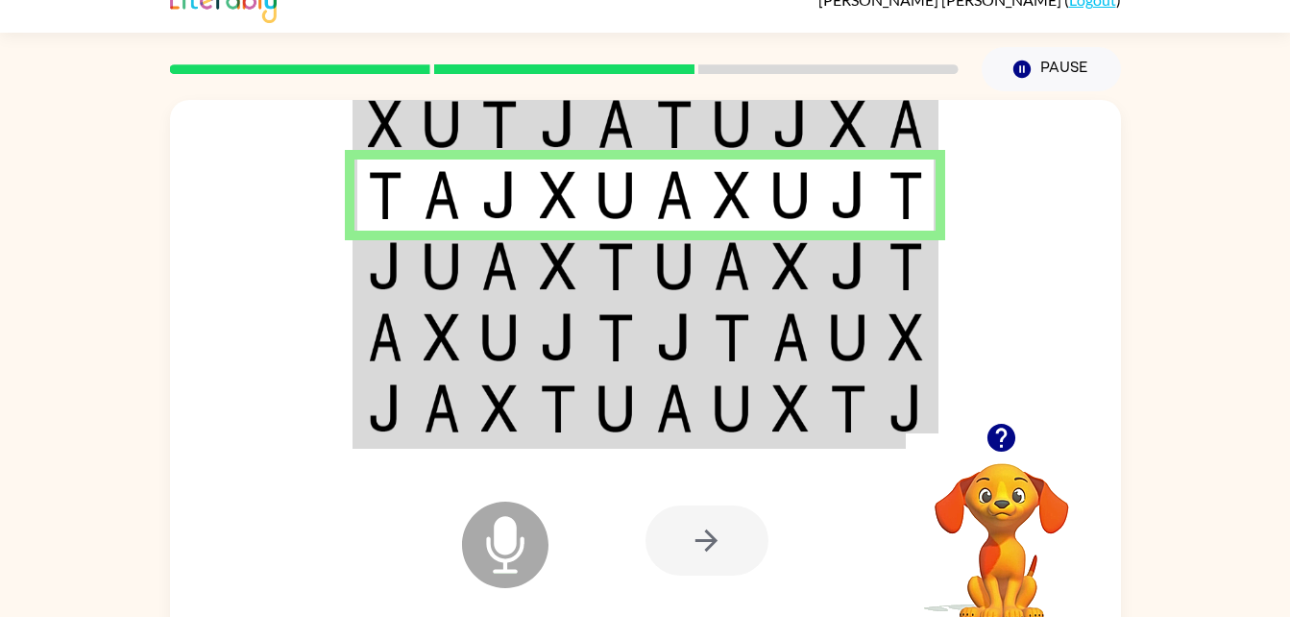
click at [669, 271] on img at bounding box center [674, 266] width 37 height 48
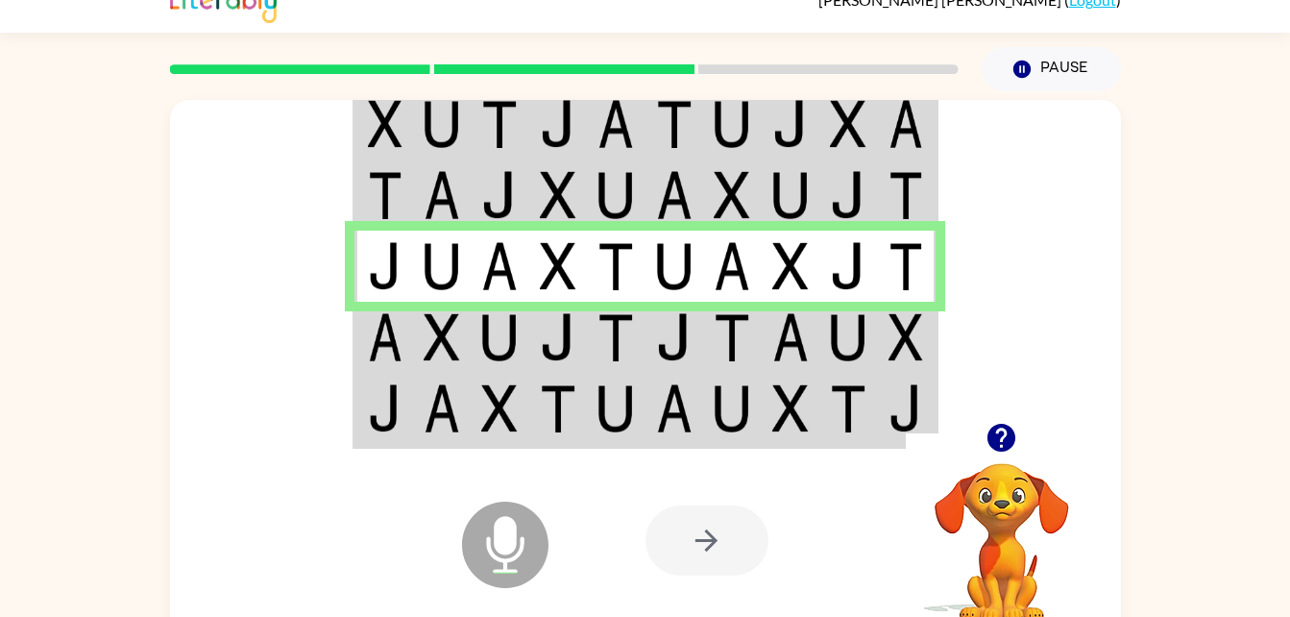
click at [736, 337] on img at bounding box center [732, 337] width 37 height 48
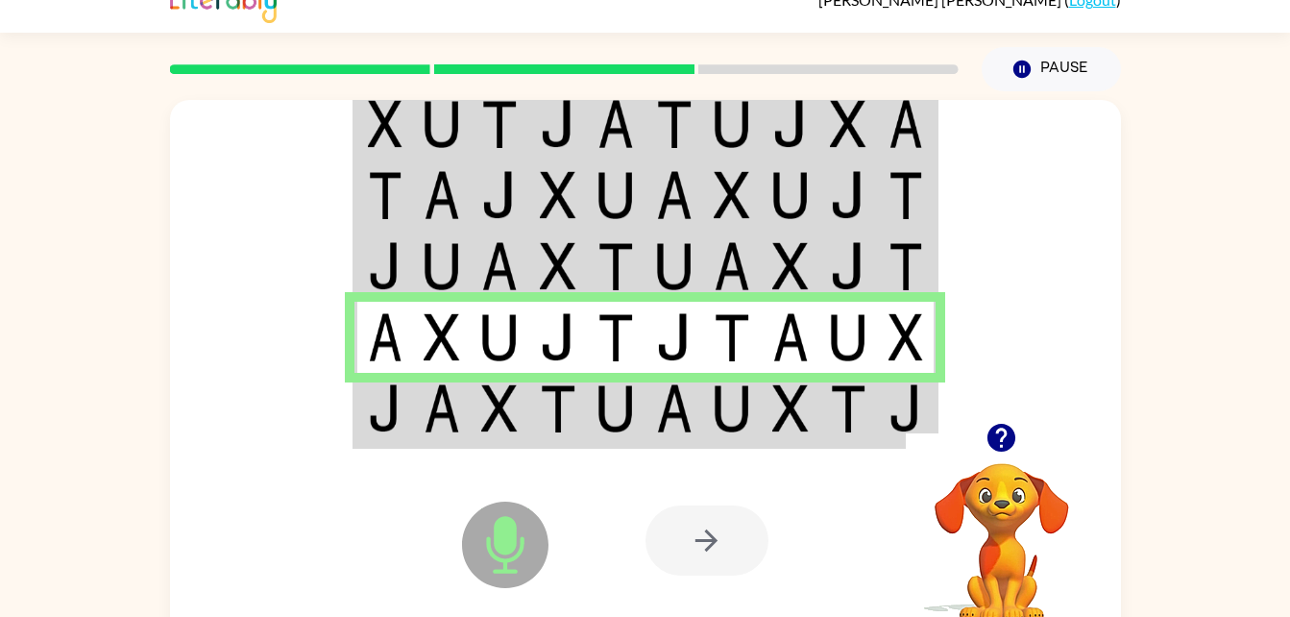
click at [723, 412] on img at bounding box center [732, 408] width 37 height 48
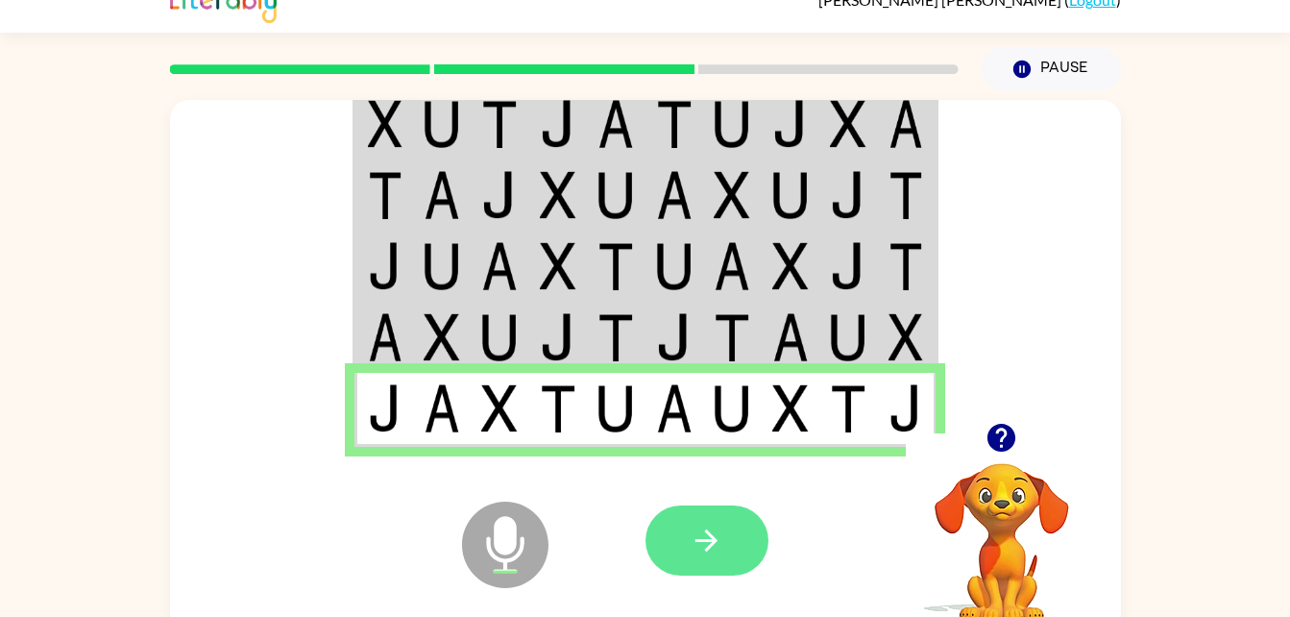
click at [727, 545] on button "button" at bounding box center [707, 540] width 123 height 70
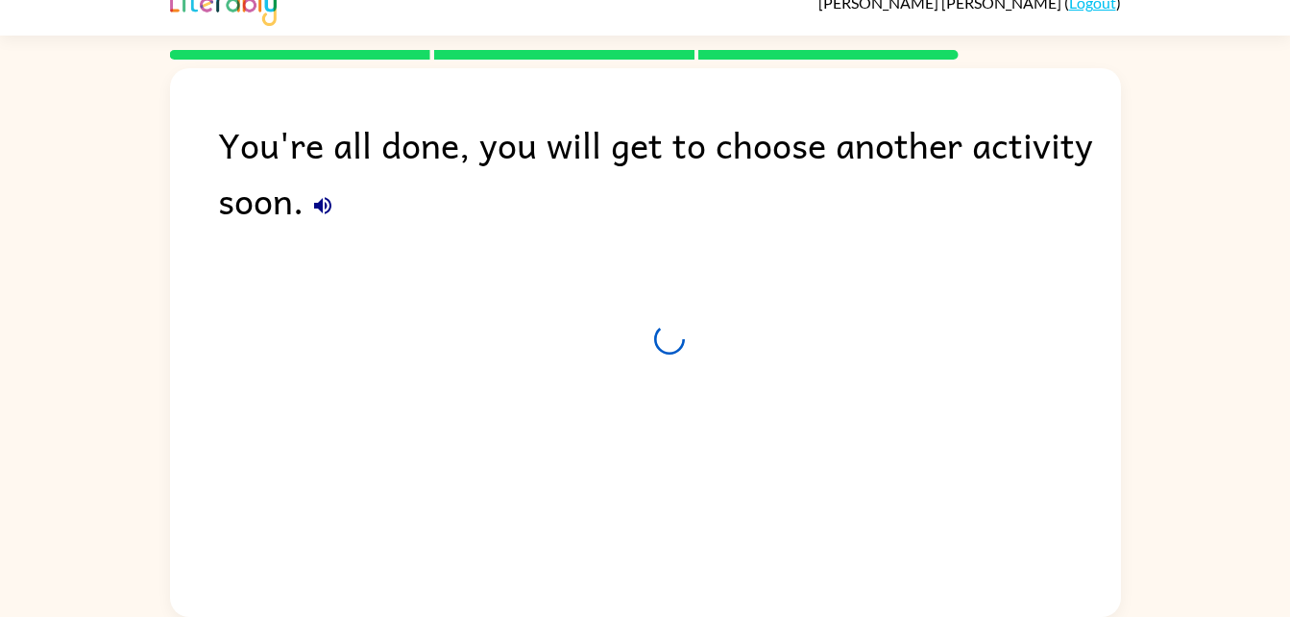
scroll to position [24, 0]
